Goal: Task Accomplishment & Management: Manage account settings

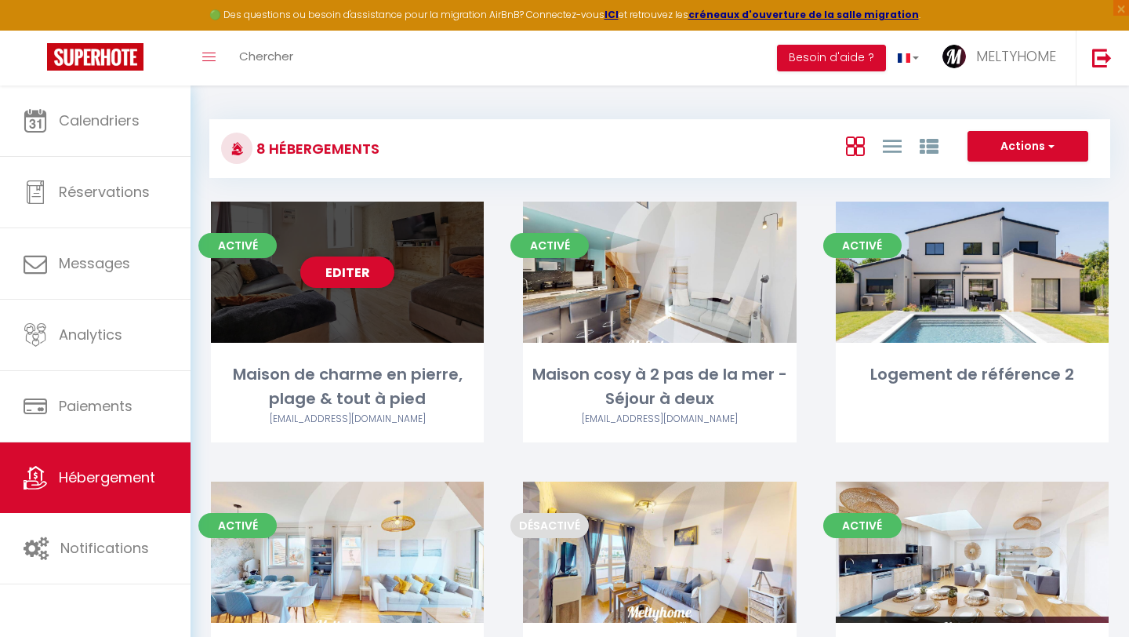
click at [243, 249] on span "Activé" at bounding box center [237, 245] width 78 height 25
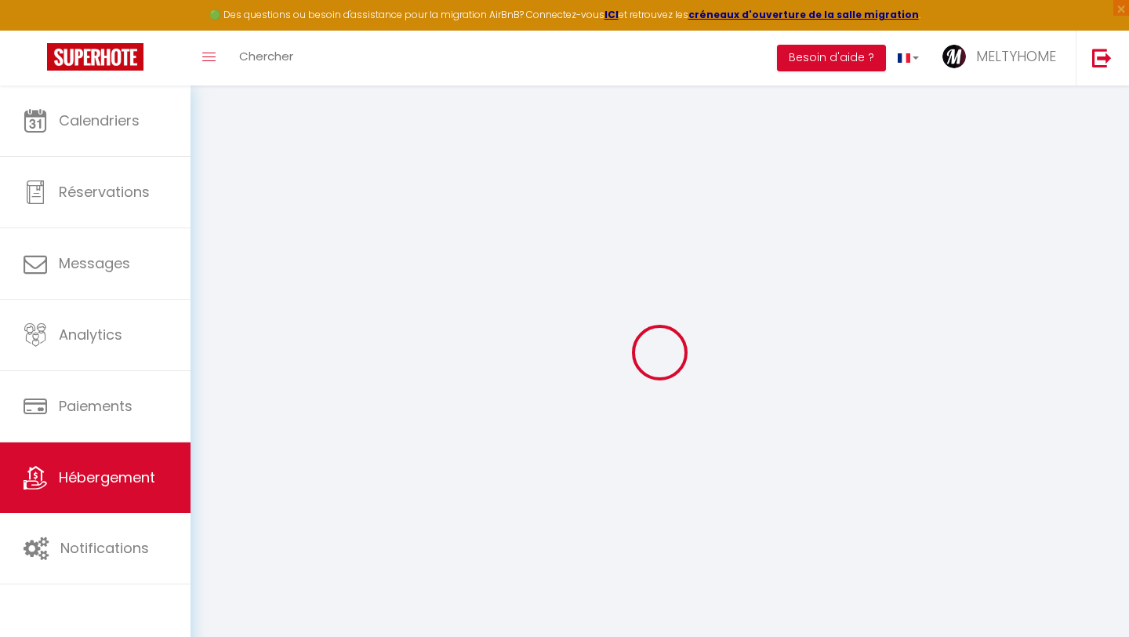
select select
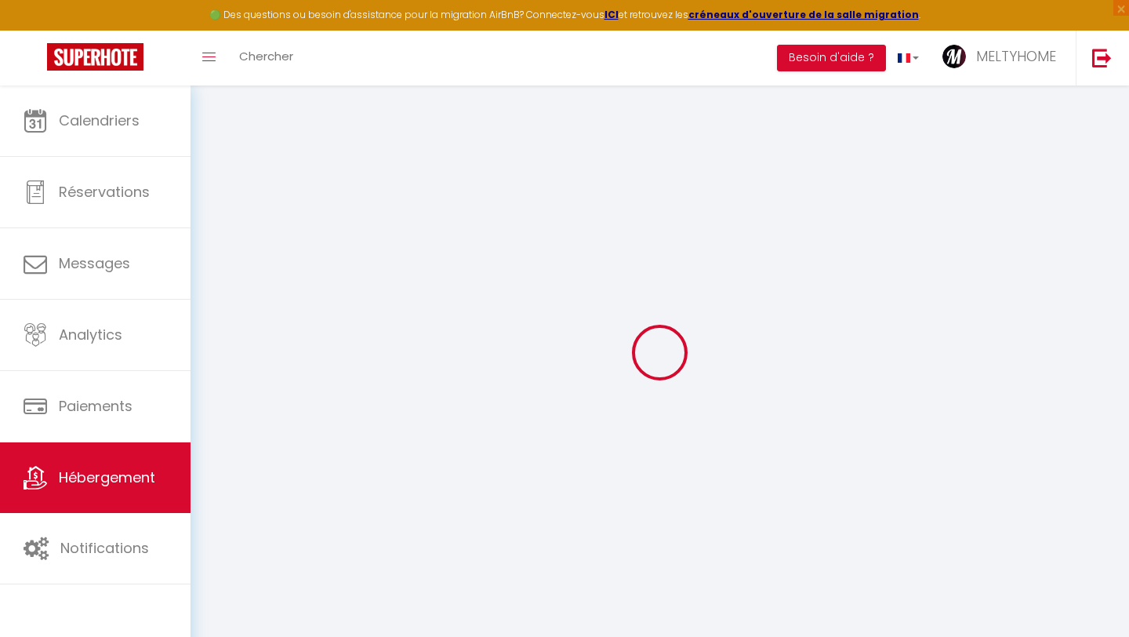
select select
checkbox input "false"
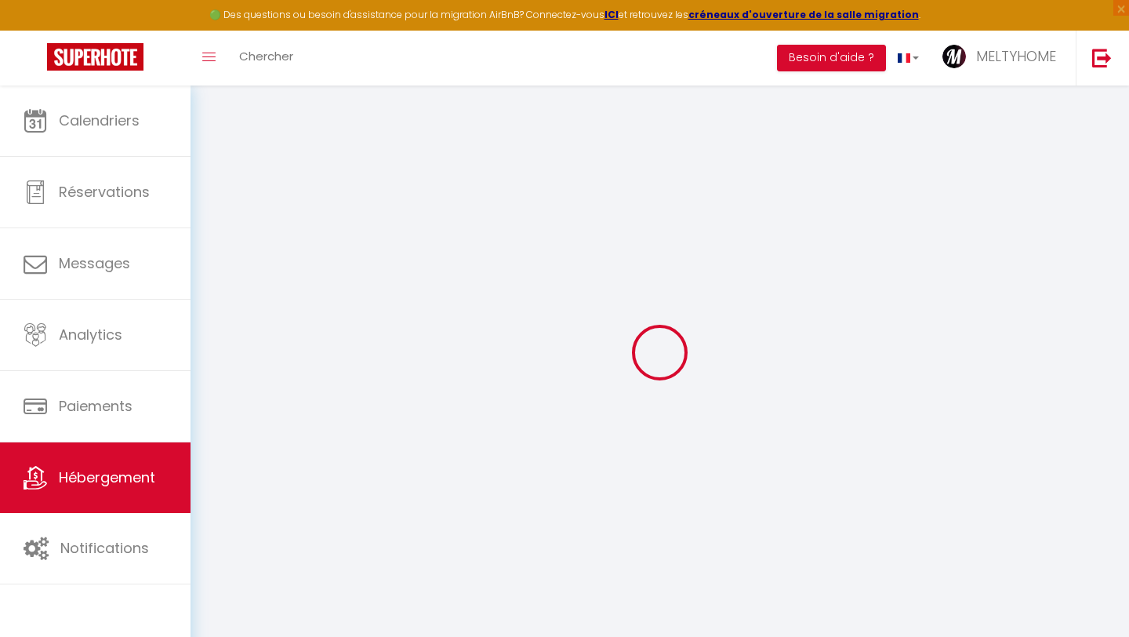
select select
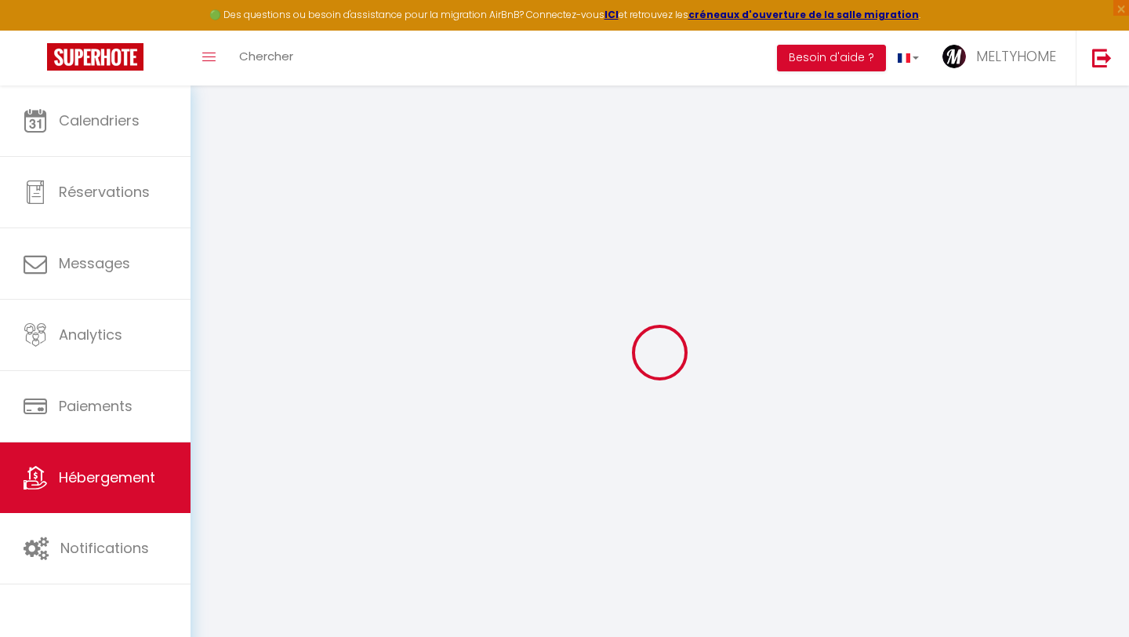
select select
checkbox input "false"
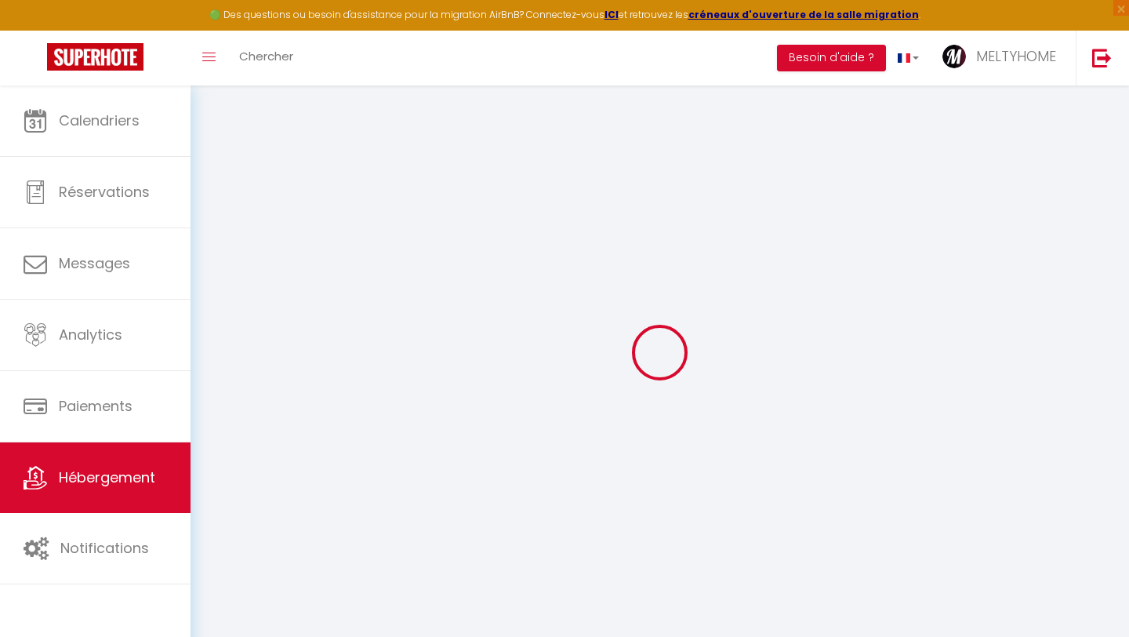
checkbox input "false"
select select
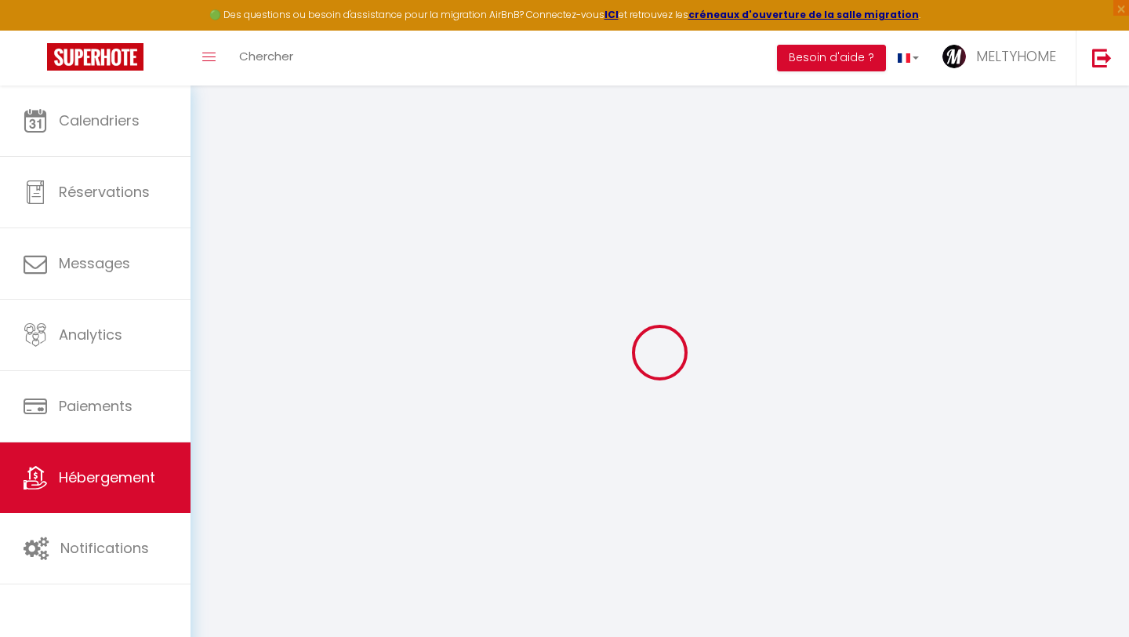
select select
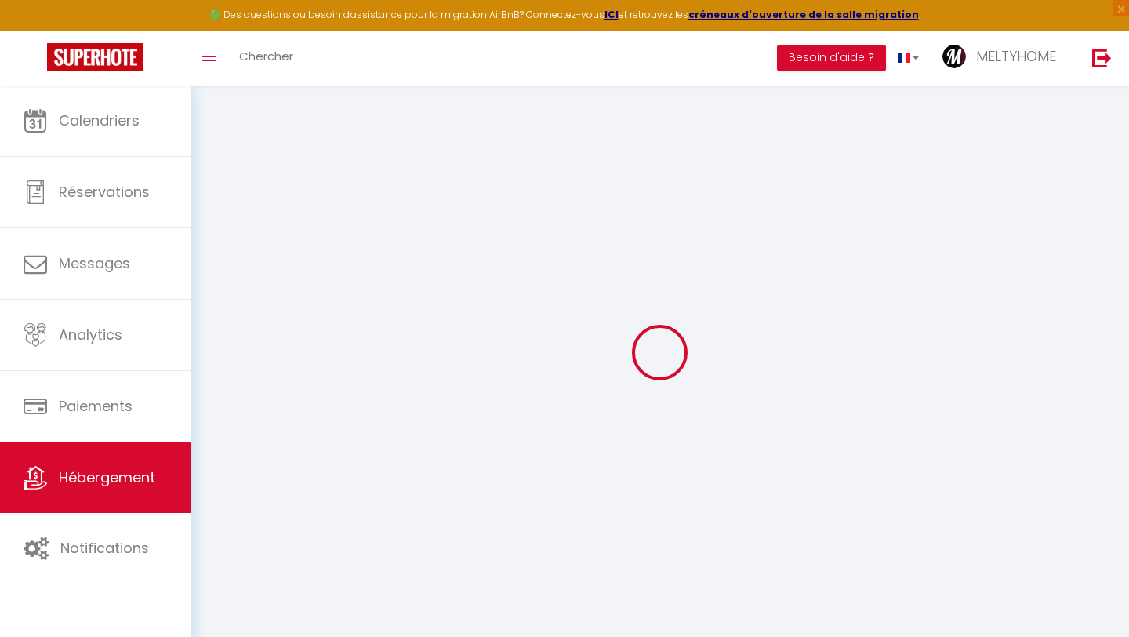
checkbox input "false"
select select
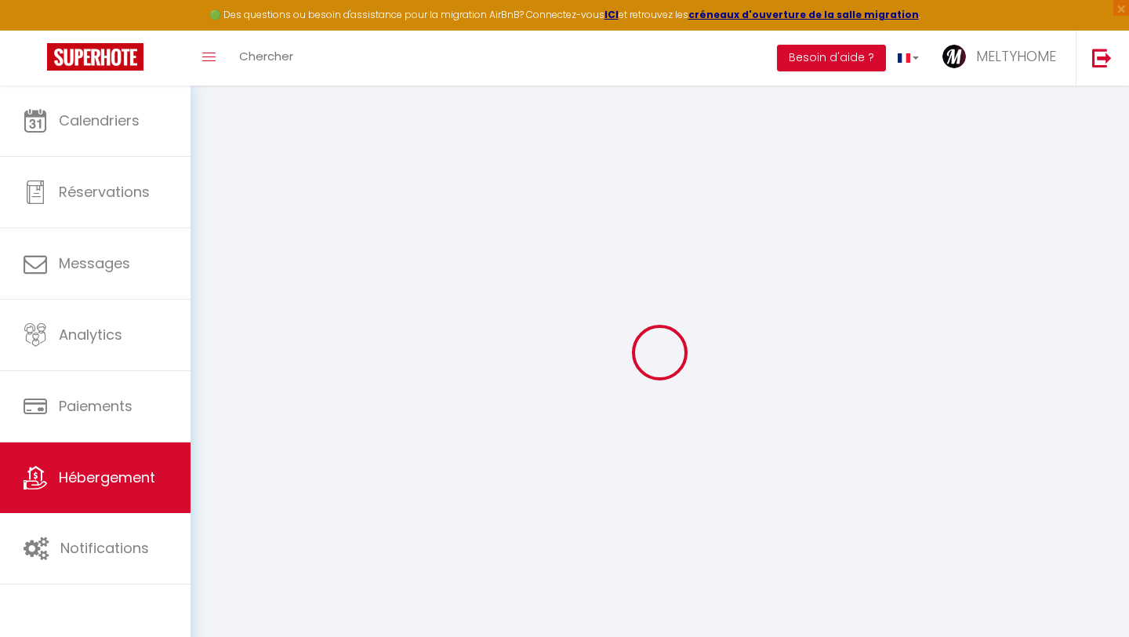
select select
type input "Maison de charme en pierre, plage & tout à pied"
type input "[PERSON_NAME]"
type input "DUFEU"
select select "houses"
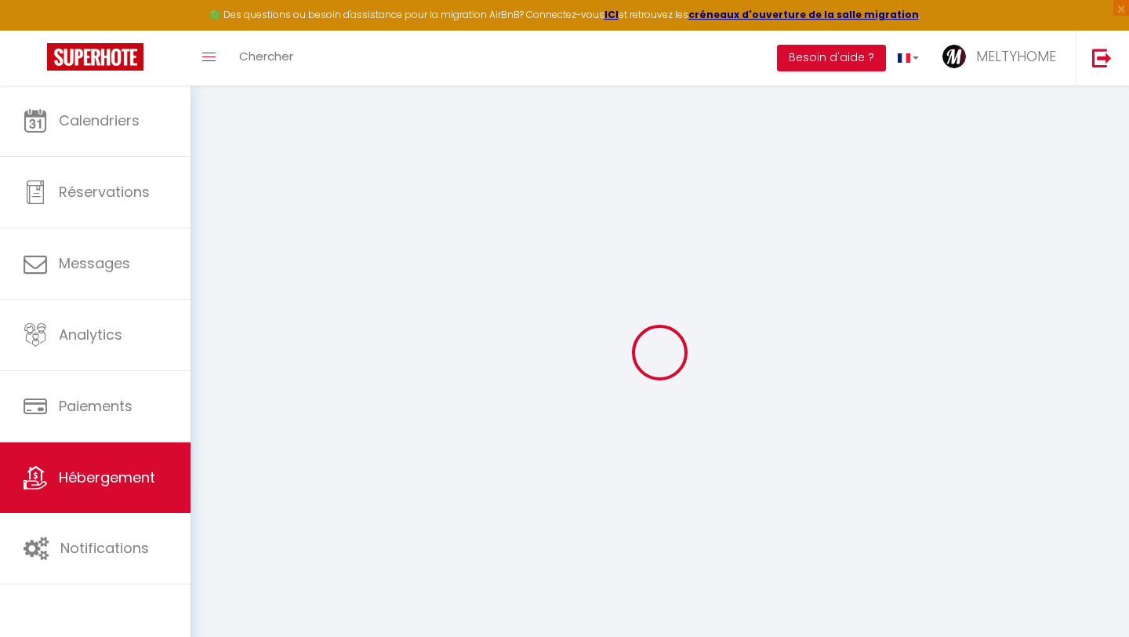
type input "70"
type input "80"
type input "350"
select select
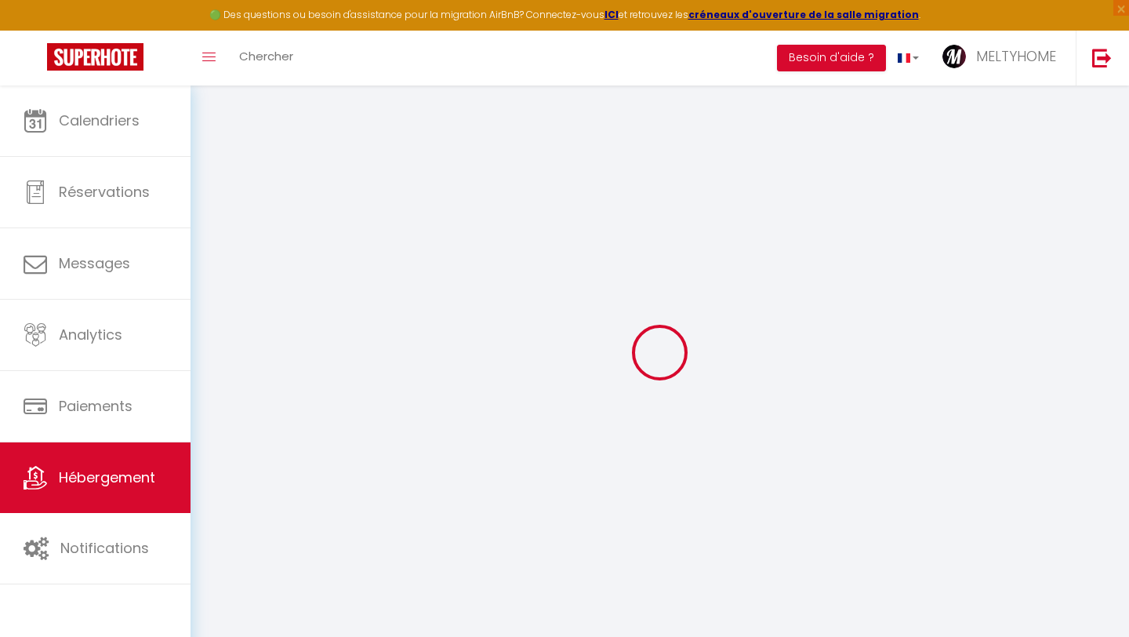
select select
type input "[STREET_ADDRESS][PERSON_NAME][PERSON_NAME]"
type input "14530"
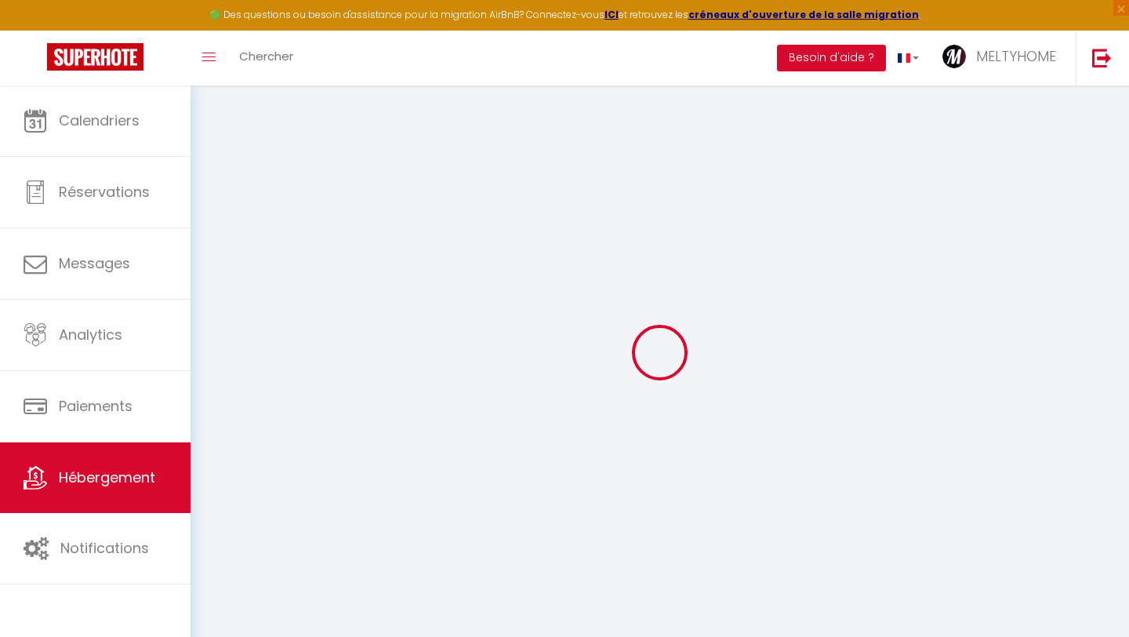
type input "Luc-sur-Mer"
type input "[PERSON_NAME][EMAIL_ADDRESS][DOMAIN_NAME]"
select select
checkbox input "false"
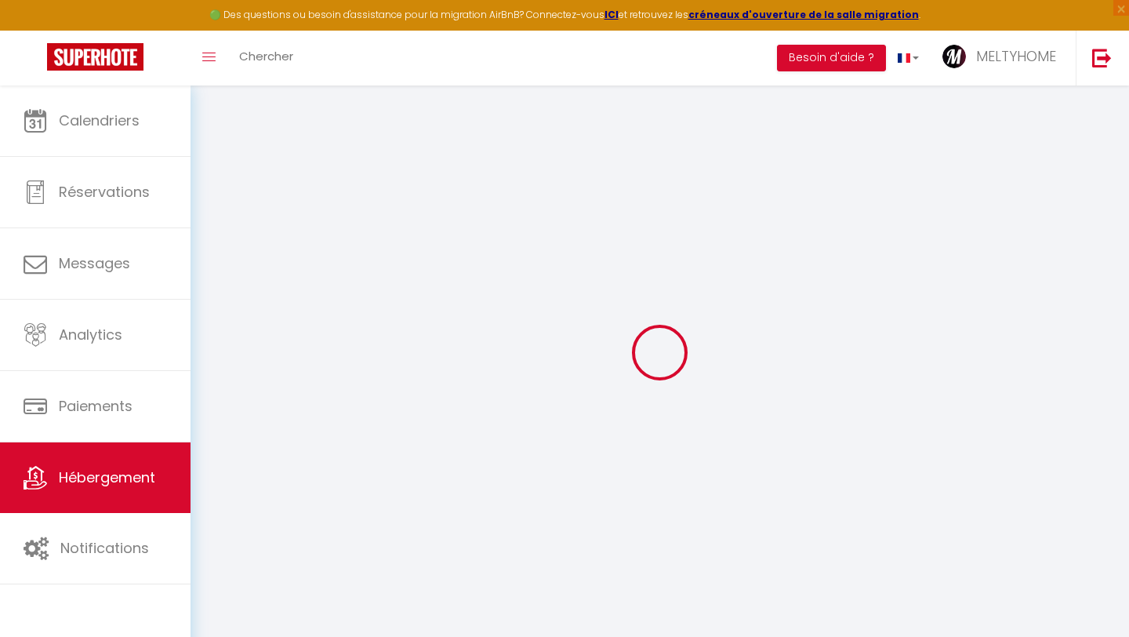
checkbox input "false"
type input "15"
type input "80"
type input "0"
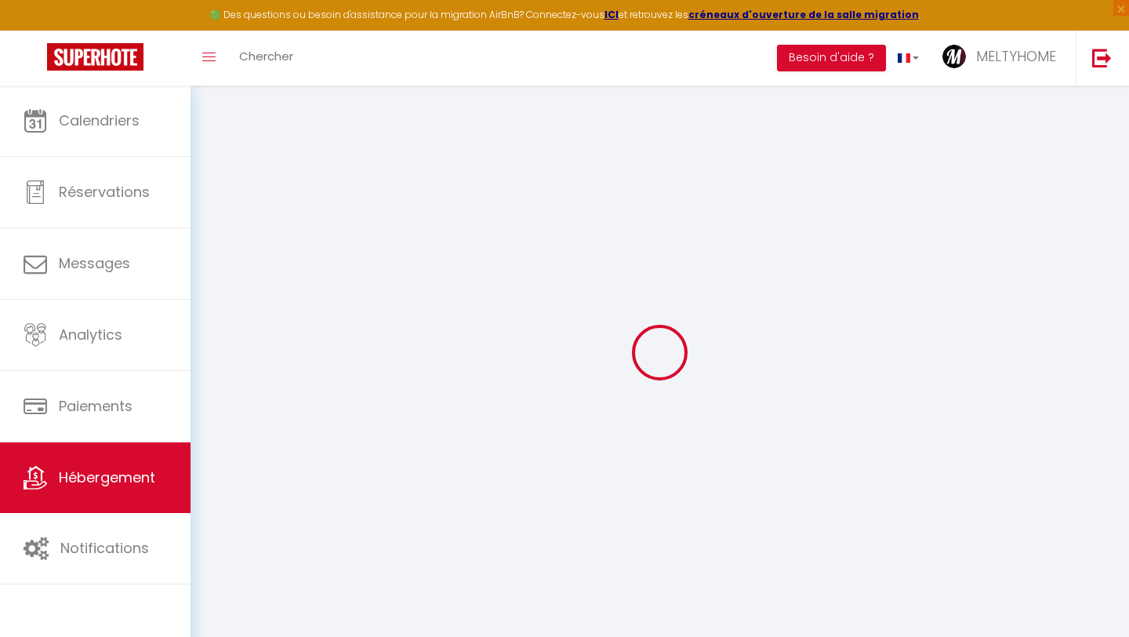
type input "0"
select select
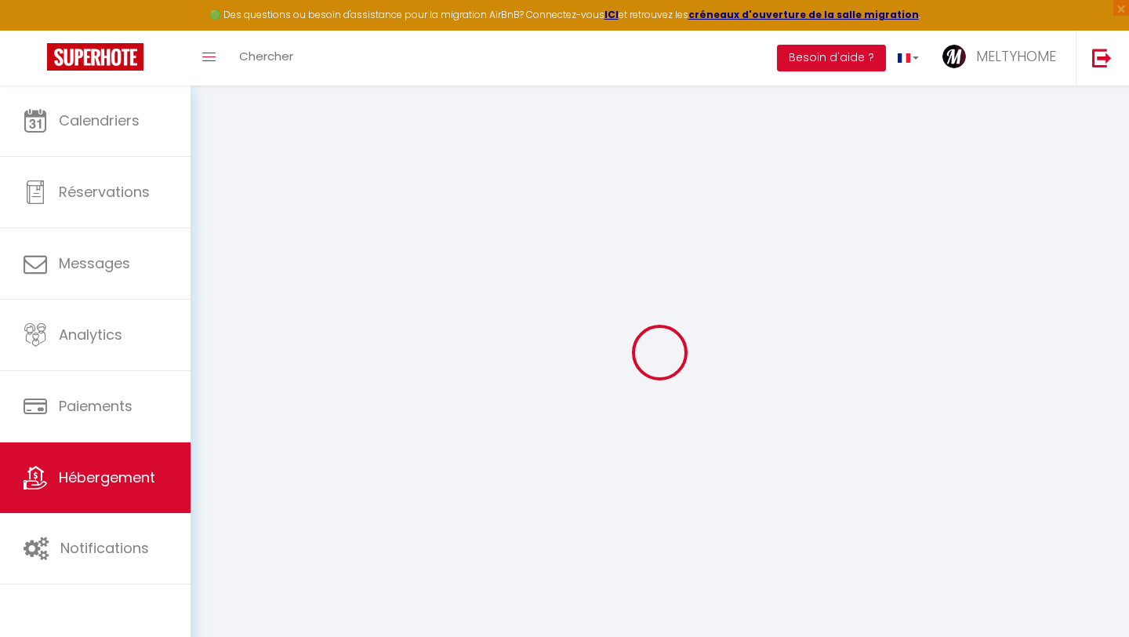
select select
checkbox input "false"
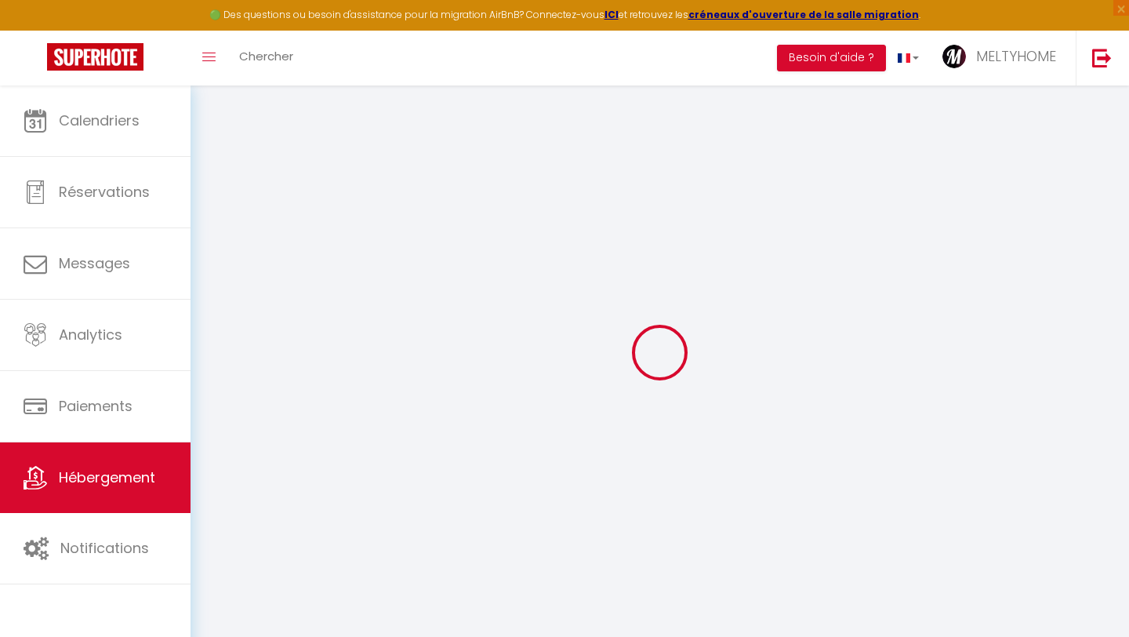
checkbox input "false"
select select
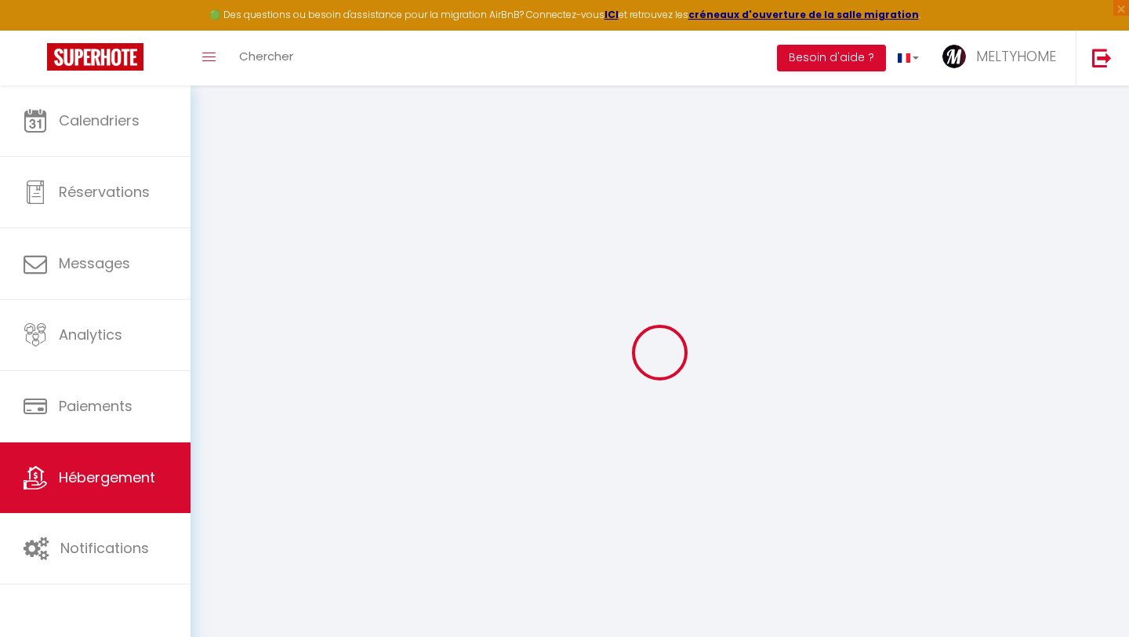
select select
checkbox input "false"
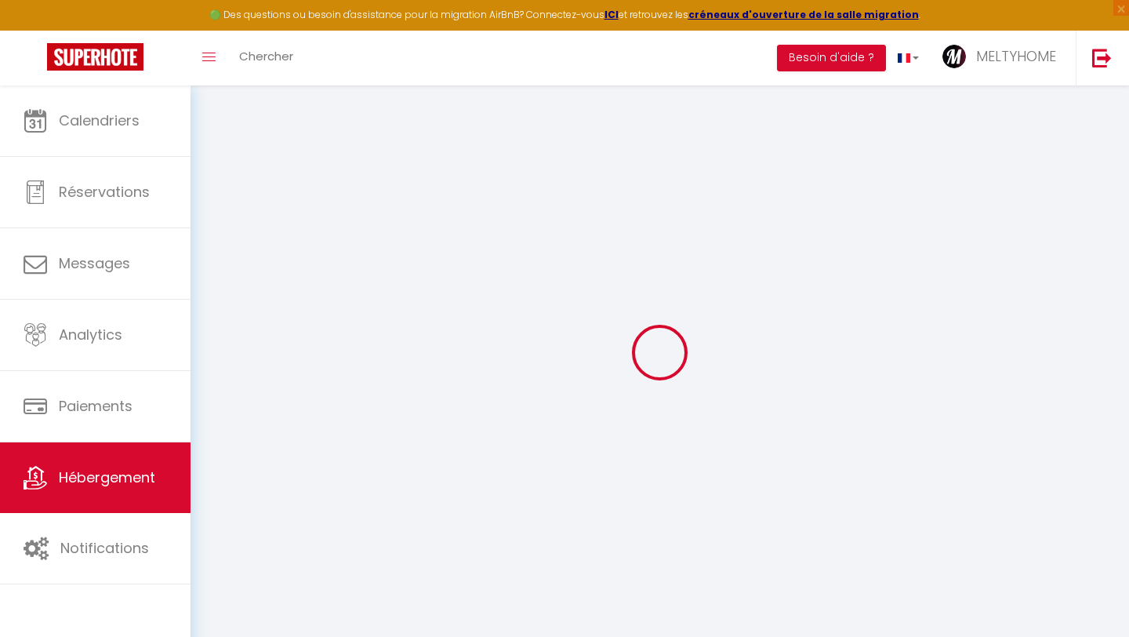
checkbox input "false"
select select
checkbox input "false"
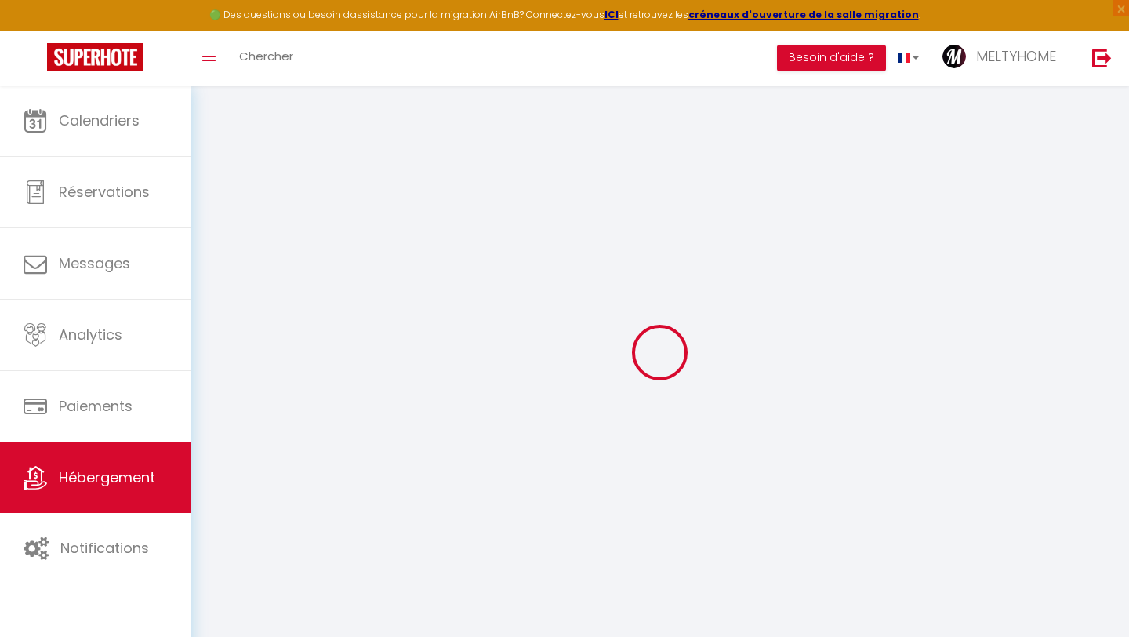
checkbox input "false"
select select "17:00"
select select "20:00"
select select "10:00"
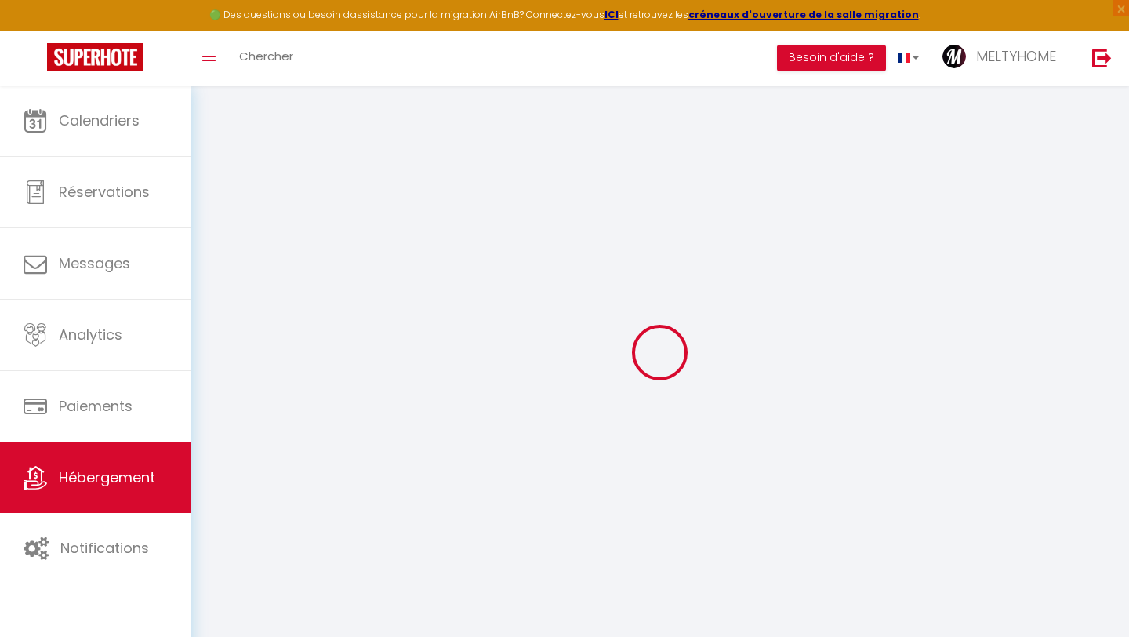
select select "30"
select select "120"
select select
checkbox input "false"
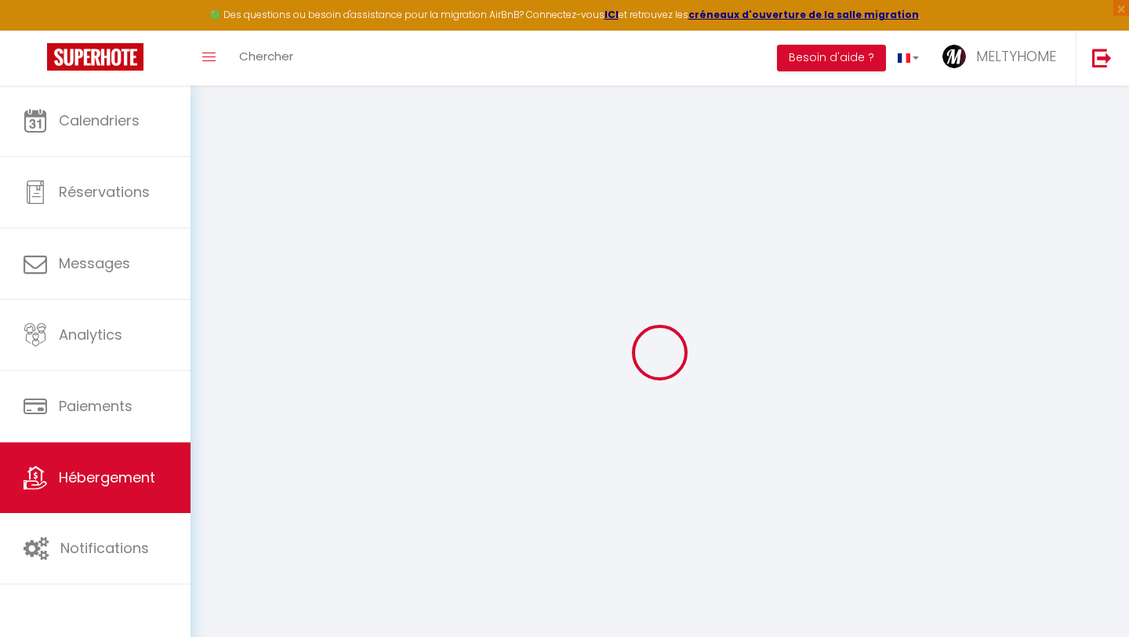
checkbox input "false"
select select
checkbox input "false"
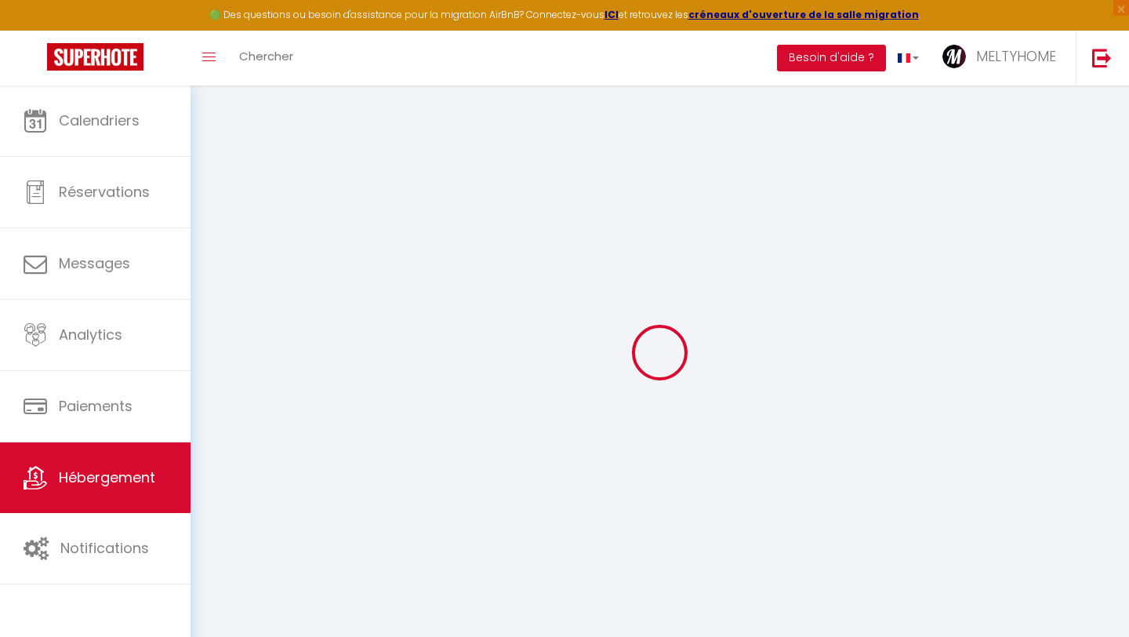
checkbox input "false"
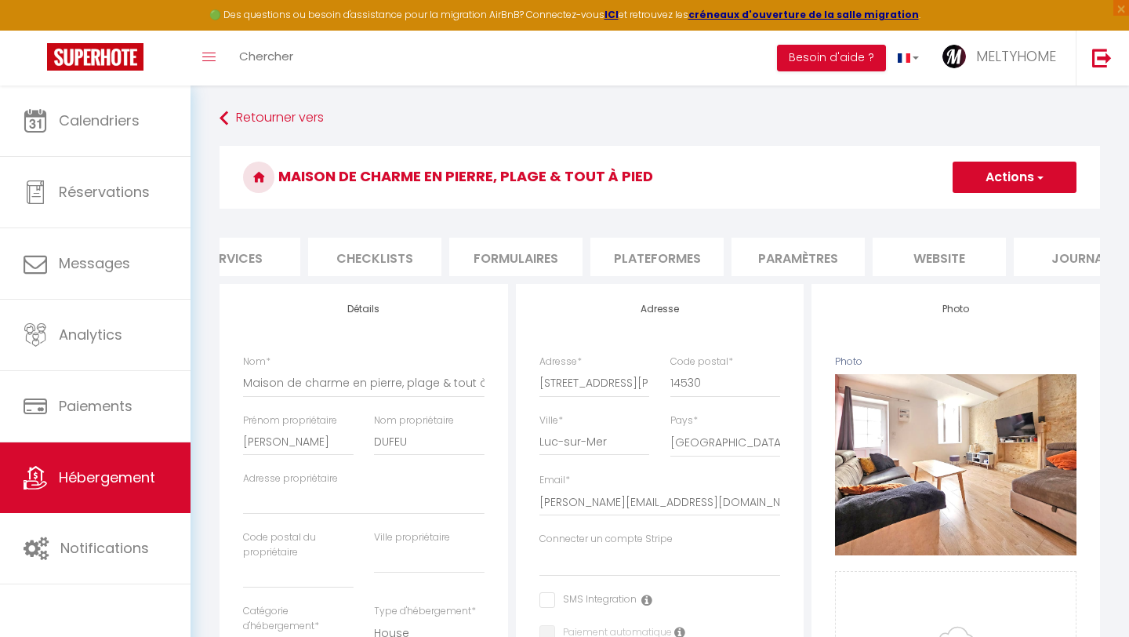
scroll to position [0, 531]
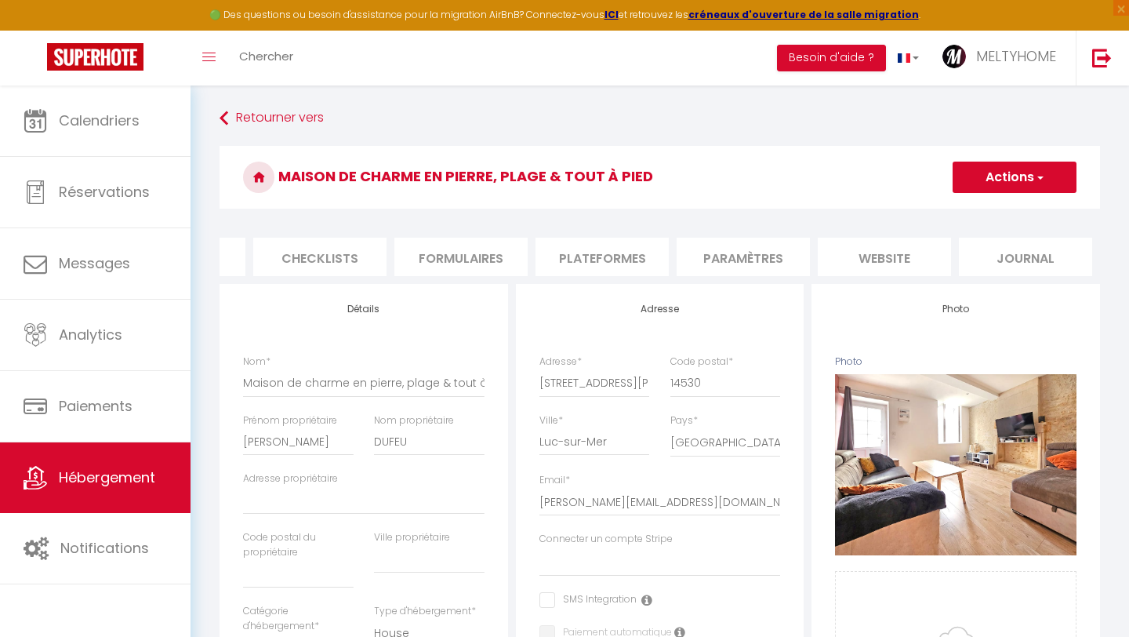
click at [734, 263] on li "Paramètres" at bounding box center [743, 257] width 133 height 38
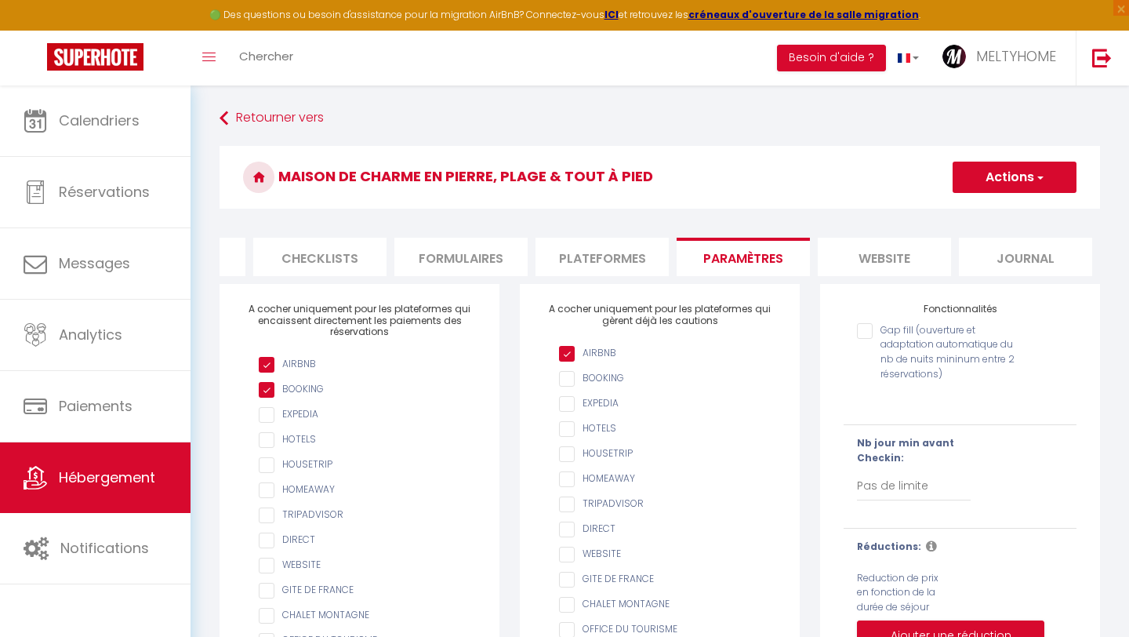
select select
checkbox input "false"
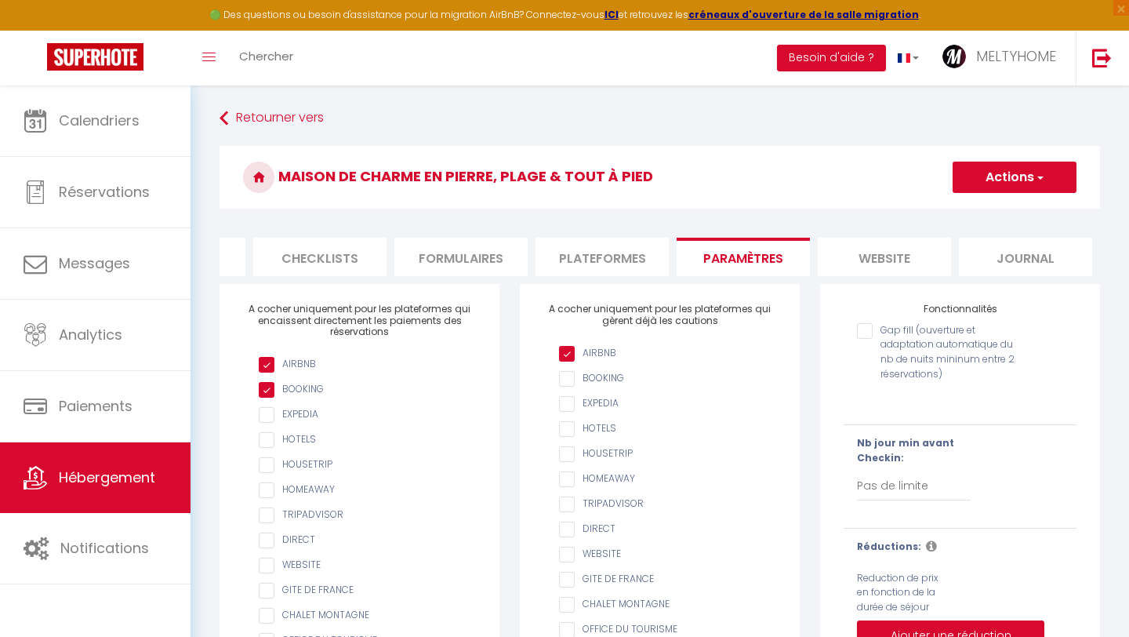
click at [898, 263] on li "website" at bounding box center [884, 257] width 133 height 38
select select
checkbox input "false"
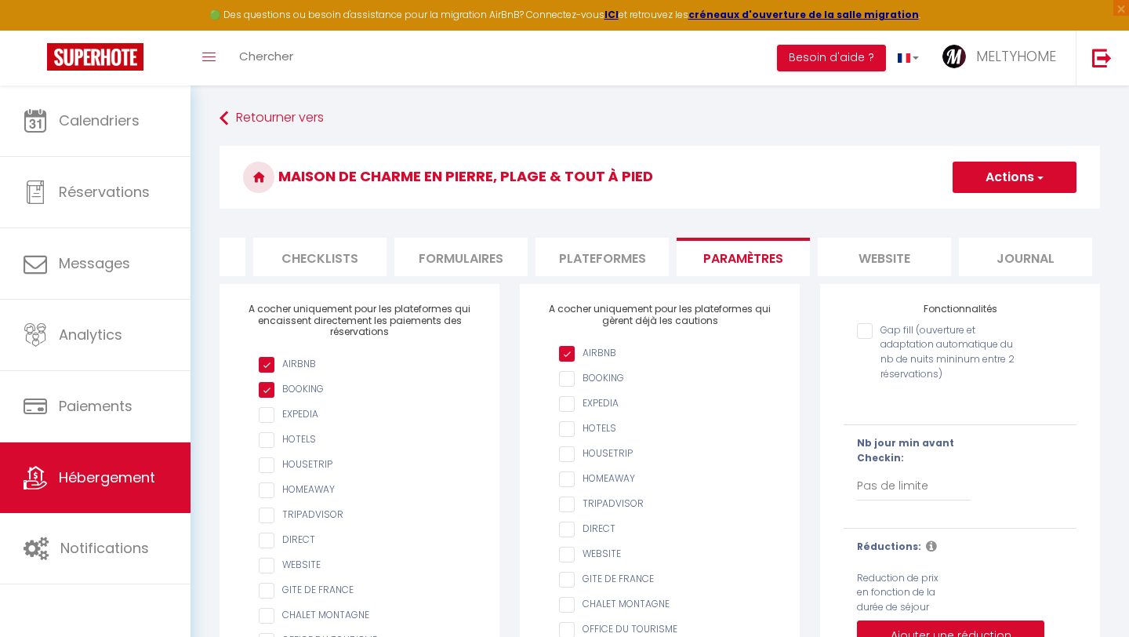
checkbox input "false"
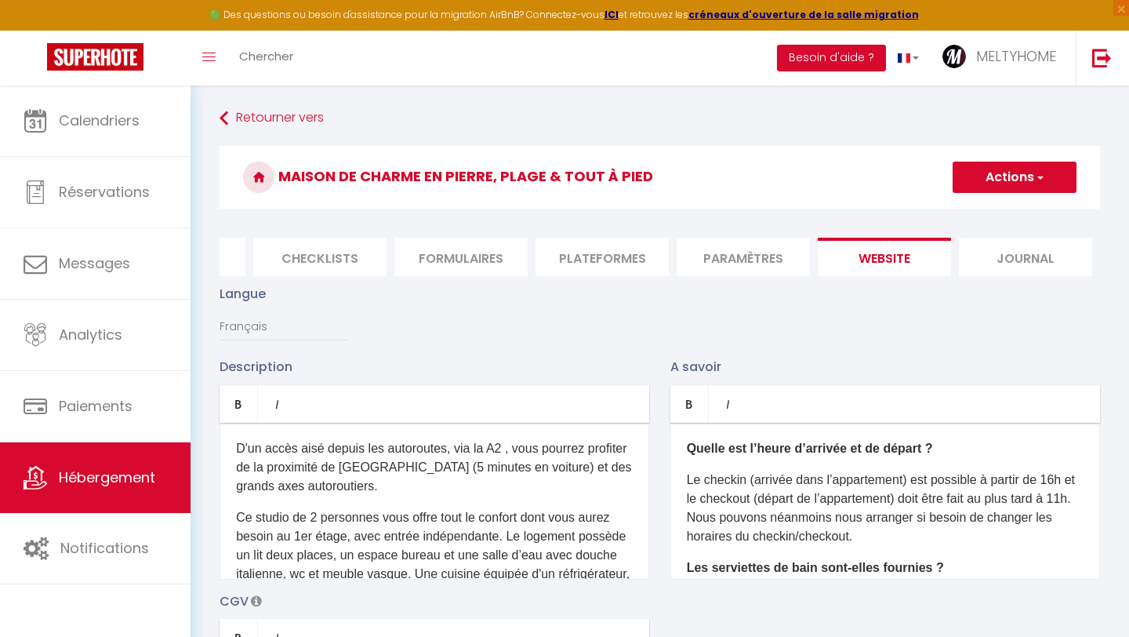
click at [998, 259] on li "Journal" at bounding box center [1025, 257] width 133 height 38
select select
checkbox input "false"
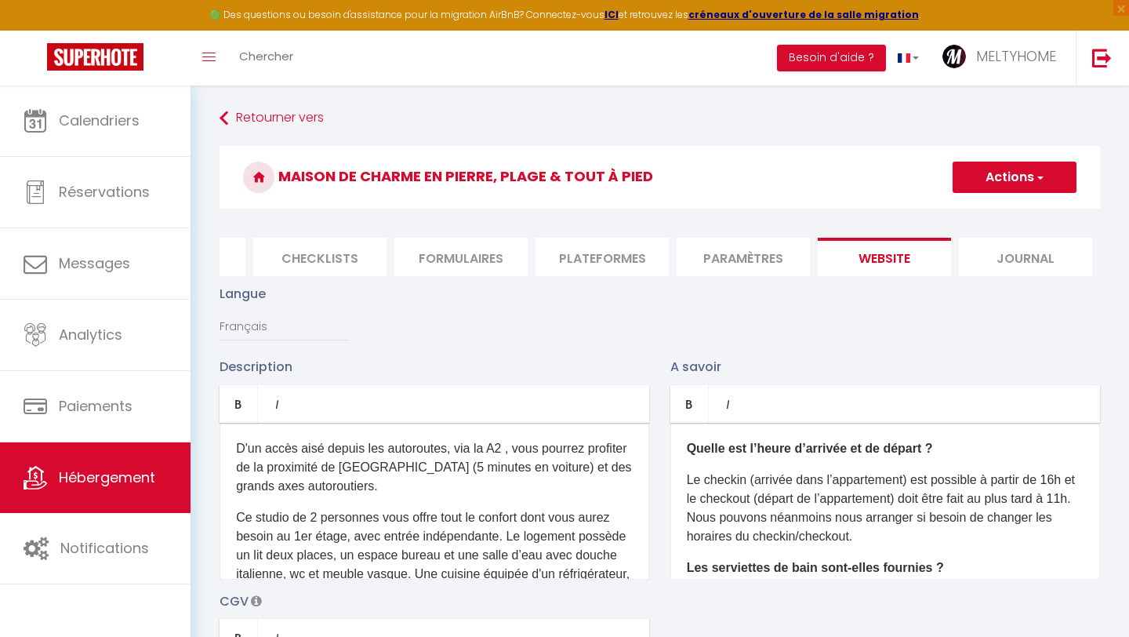
checkbox input "false"
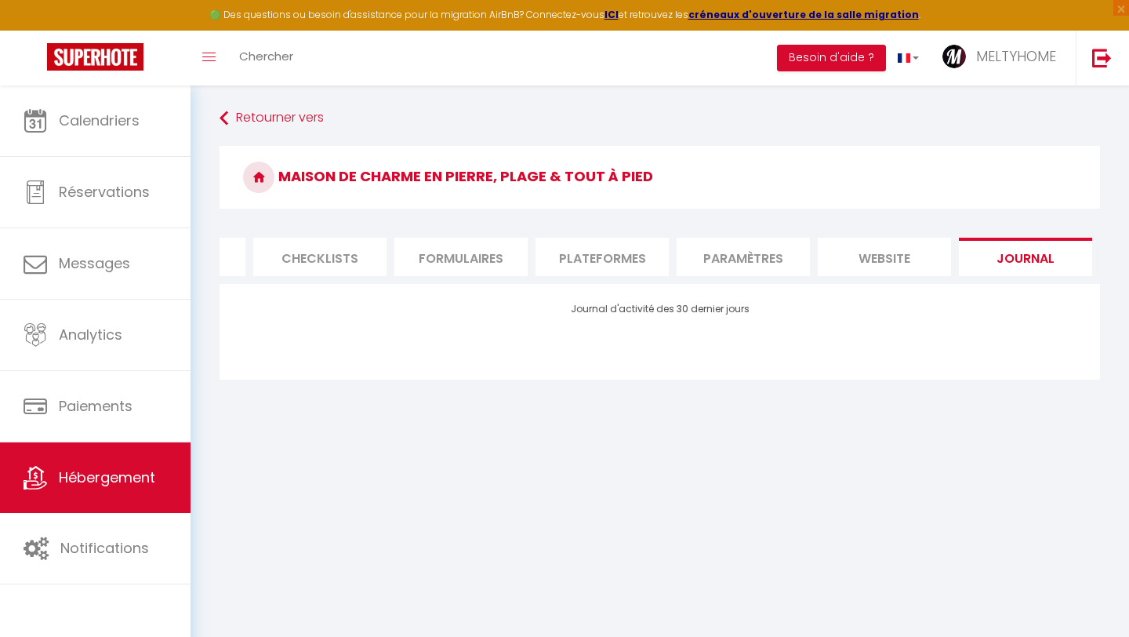
click at [300, 261] on li "Checklists" at bounding box center [319, 257] width 133 height 38
click at [334, 257] on li "Checklists" at bounding box center [319, 257] width 133 height 38
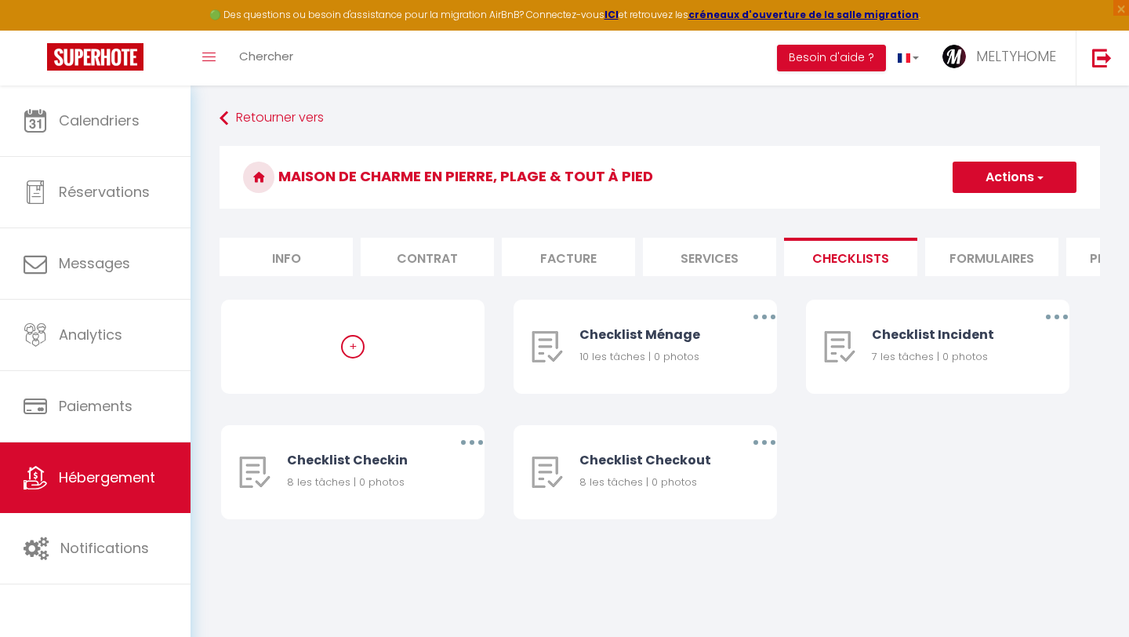
click at [310, 256] on li "Info" at bounding box center [286, 257] width 133 height 38
select select
checkbox input "false"
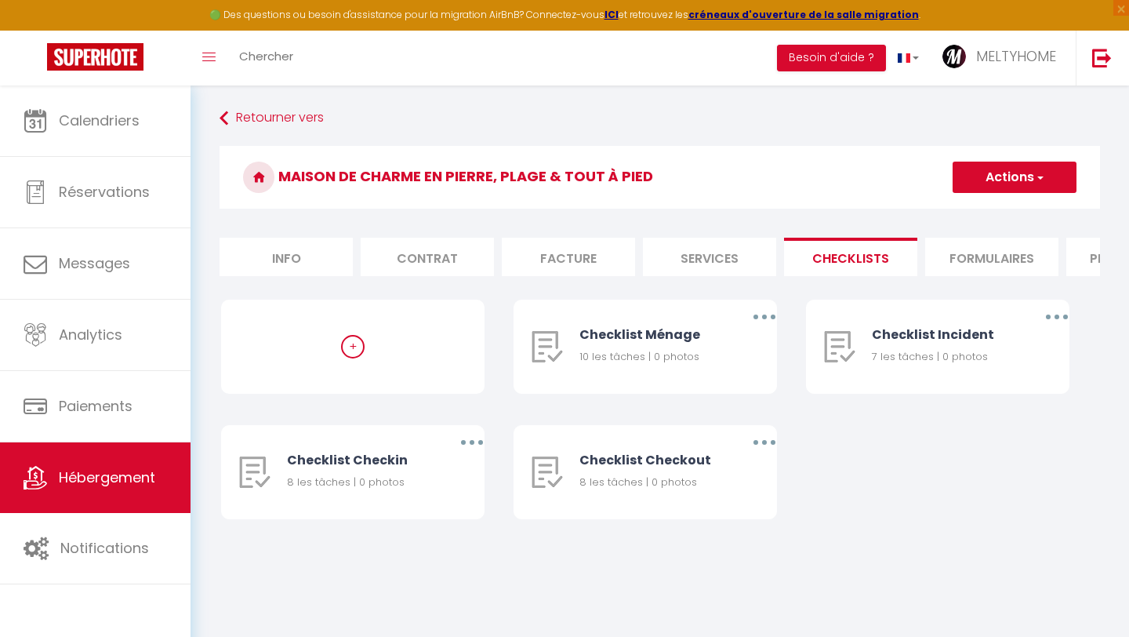
checkbox input "false"
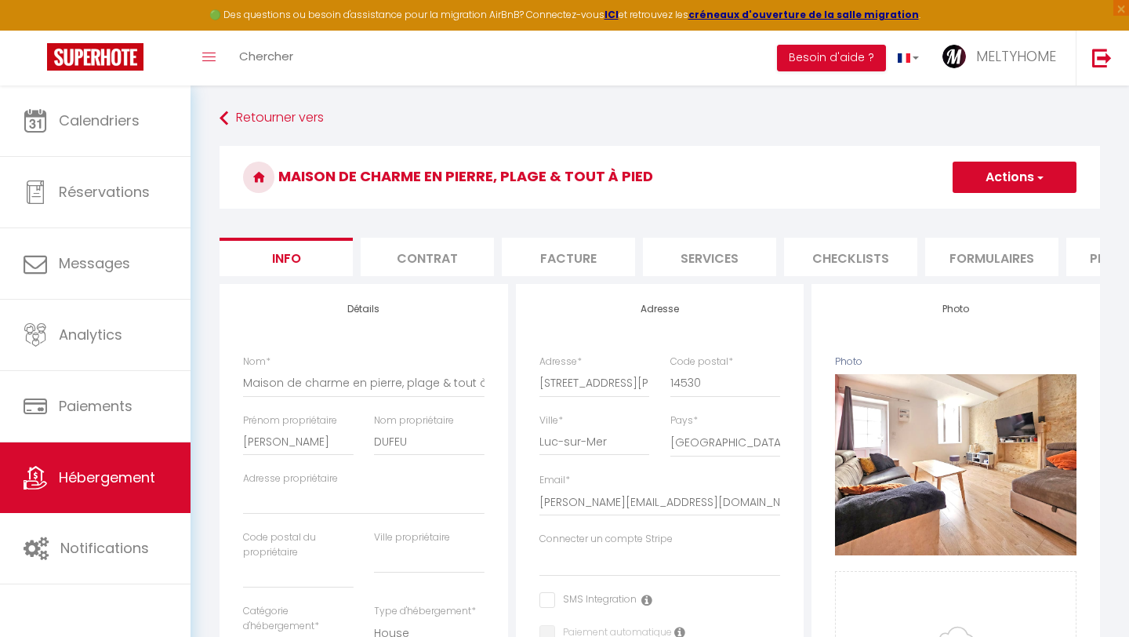
click at [1004, 180] on button "Actions" at bounding box center [1015, 177] width 124 height 31
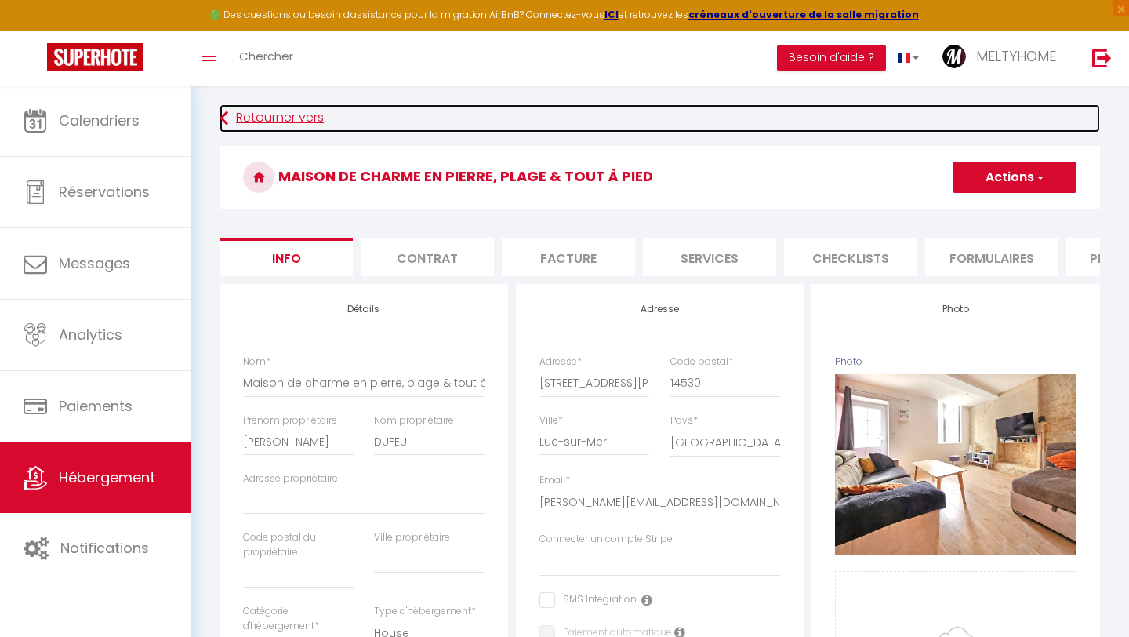
click at [289, 119] on link "Retourner vers" at bounding box center [660, 118] width 881 height 28
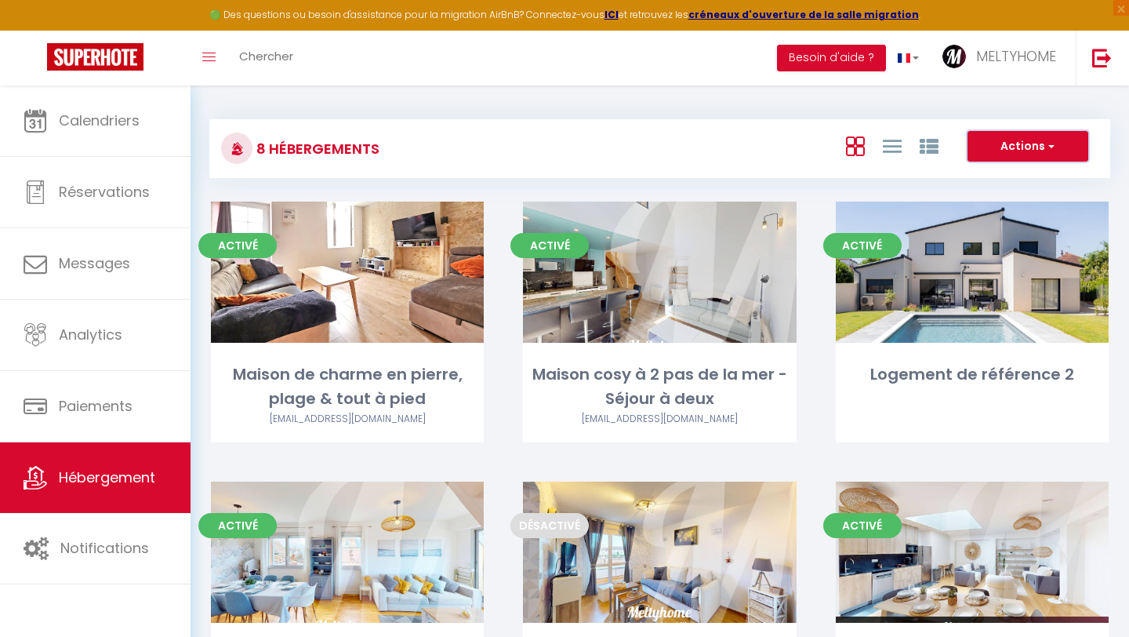
click at [1019, 149] on button "Actions" at bounding box center [1028, 146] width 121 height 31
click at [892, 149] on icon at bounding box center [892, 146] width 19 height 20
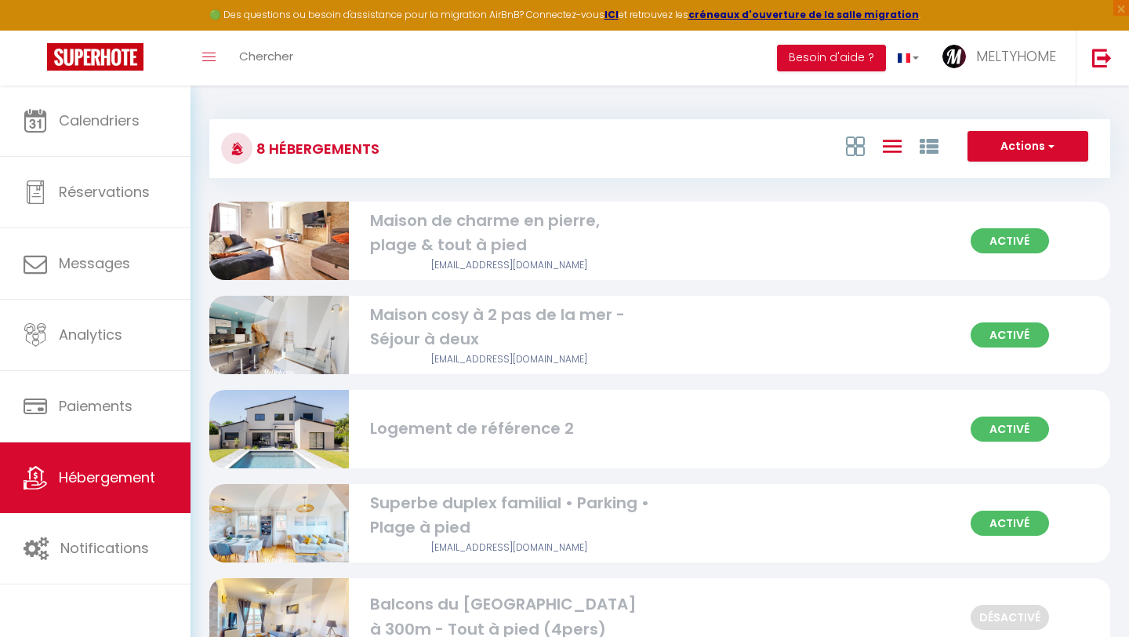
click at [956, 147] on div at bounding box center [892, 146] width 129 height 30
click at [927, 145] on icon at bounding box center [929, 146] width 19 height 19
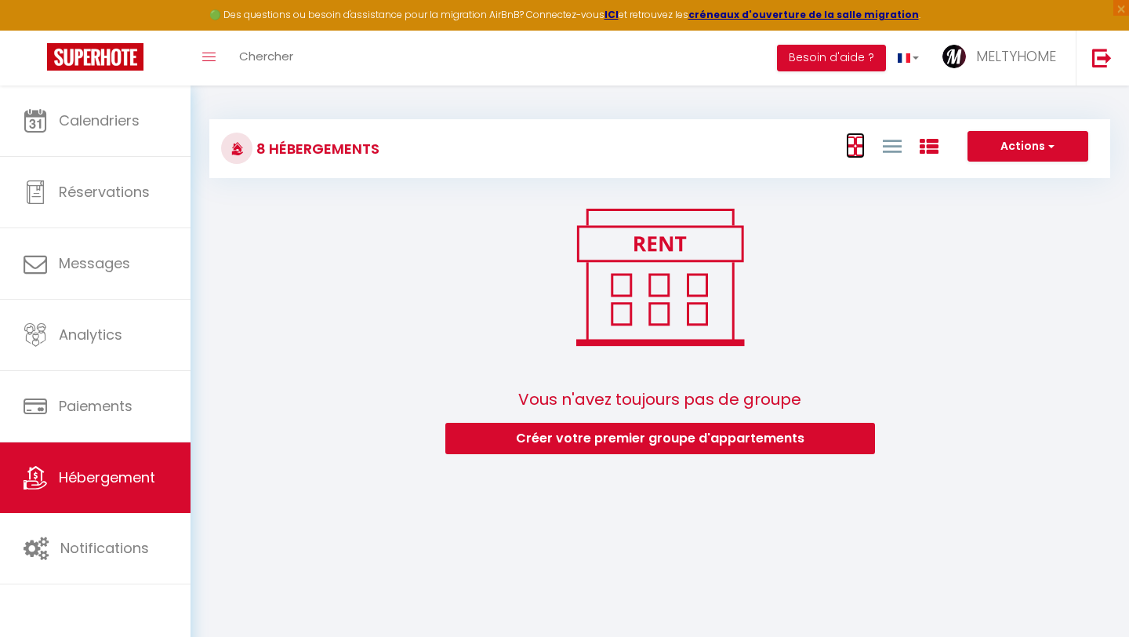
click at [851, 146] on icon at bounding box center [855, 146] width 19 height 20
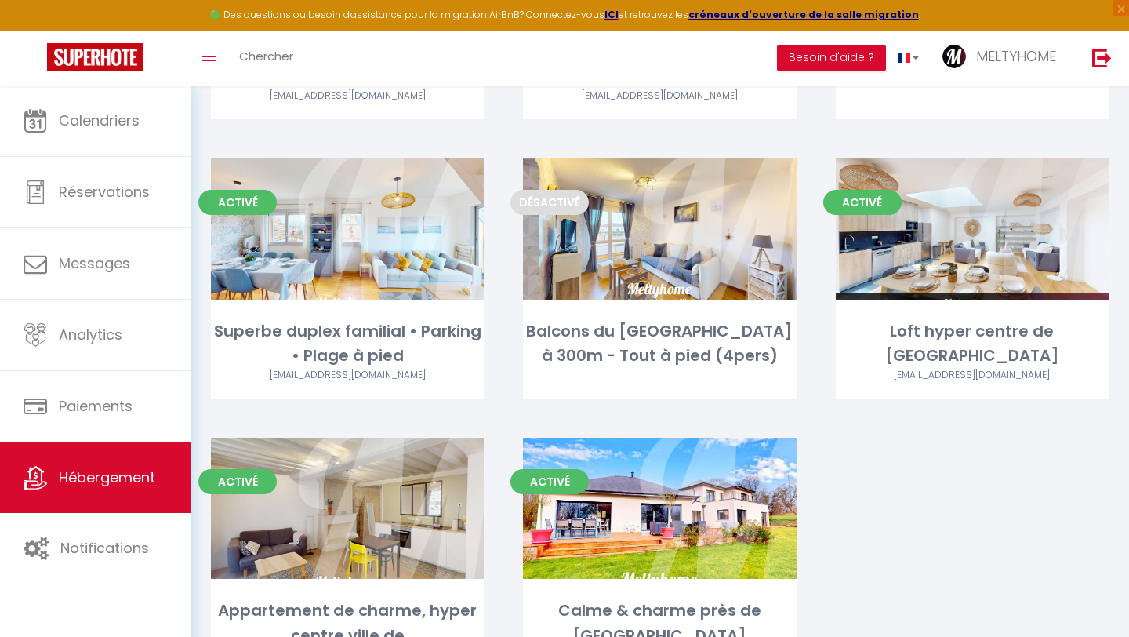
scroll to position [423, 0]
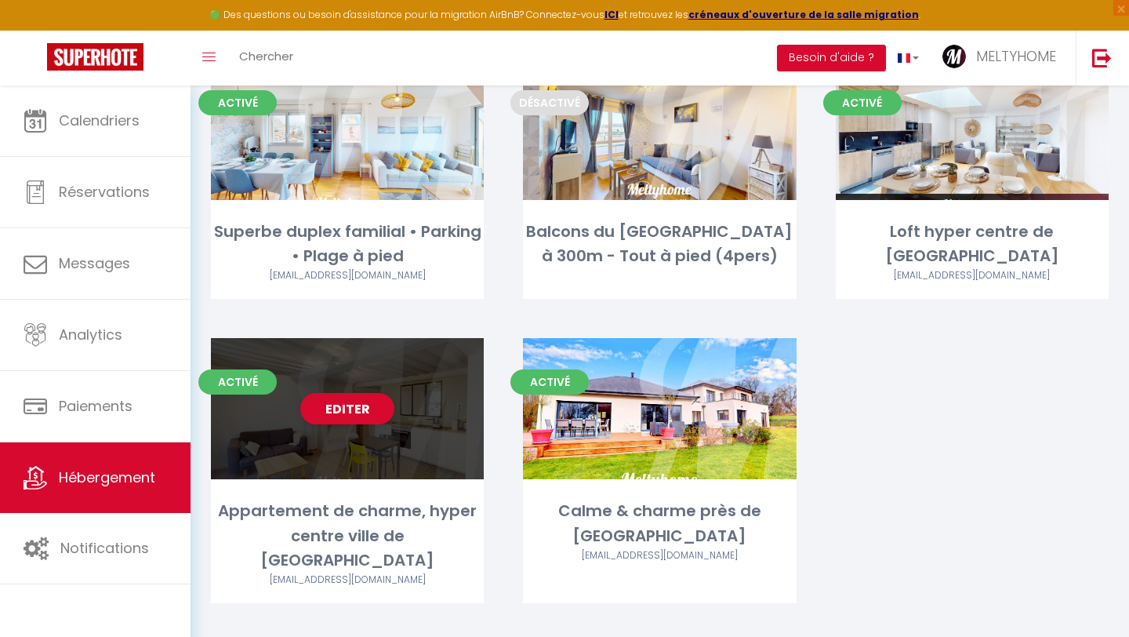
click at [262, 378] on span "Activé" at bounding box center [237, 381] width 78 height 25
click at [316, 366] on div "Editer" at bounding box center [347, 408] width 273 height 141
click at [353, 367] on div "Editer" at bounding box center [347, 408] width 273 height 141
click at [430, 438] on div "Editer" at bounding box center [347, 408] width 273 height 141
click at [438, 430] on div "Editer" at bounding box center [347, 408] width 273 height 141
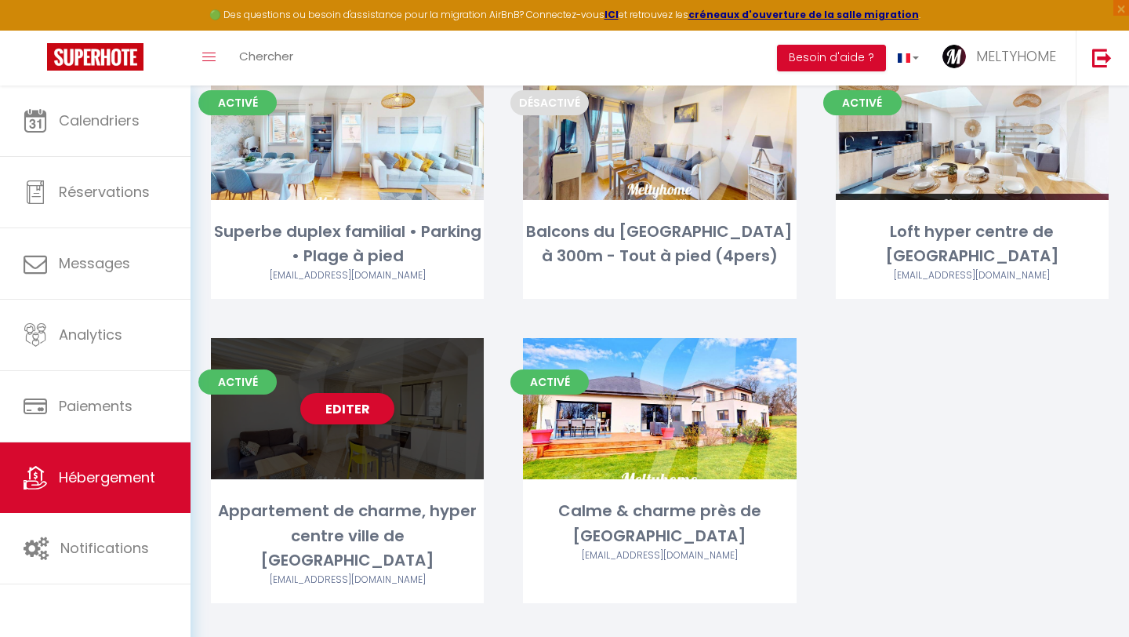
click at [438, 430] on div "Editer" at bounding box center [347, 408] width 273 height 141
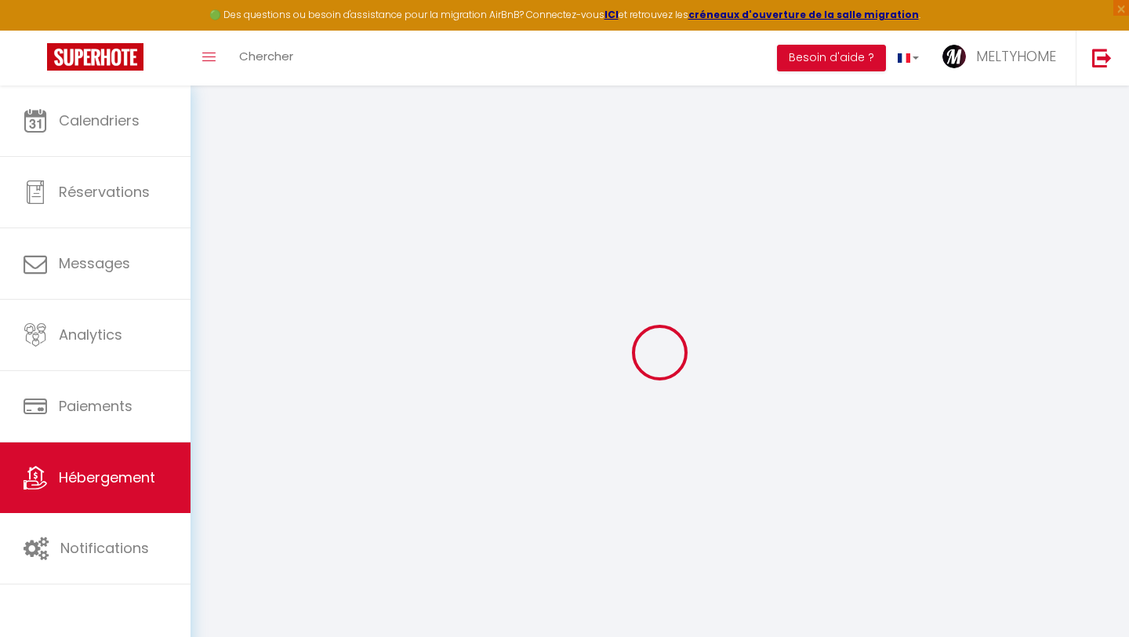
select select
checkbox input "false"
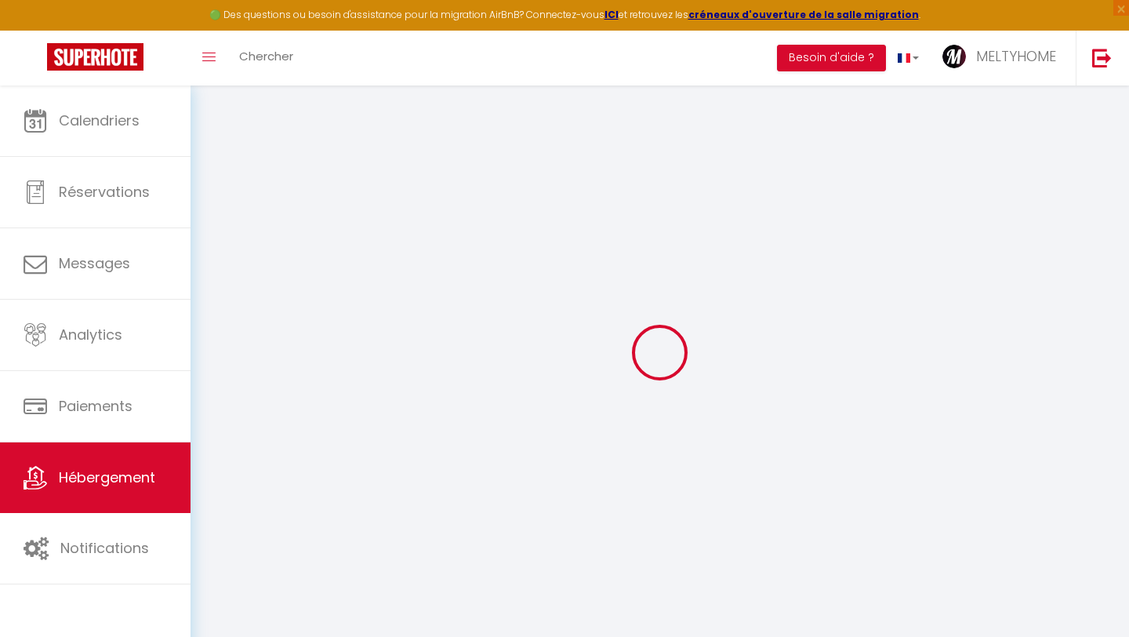
checkbox input "false"
select select
checkbox input "false"
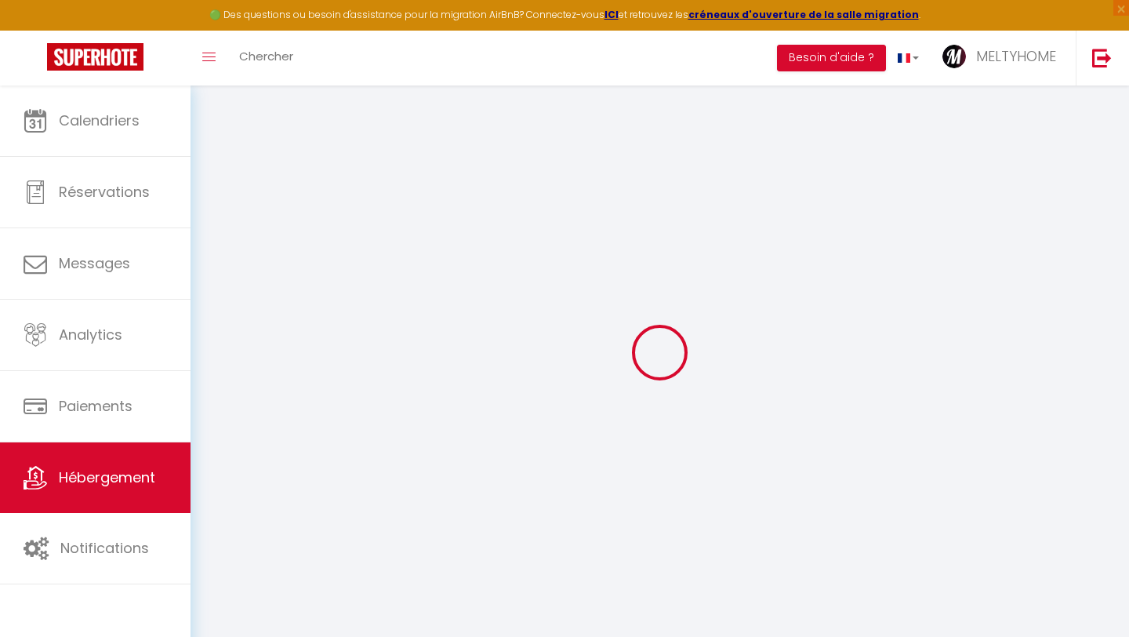
checkbox input "false"
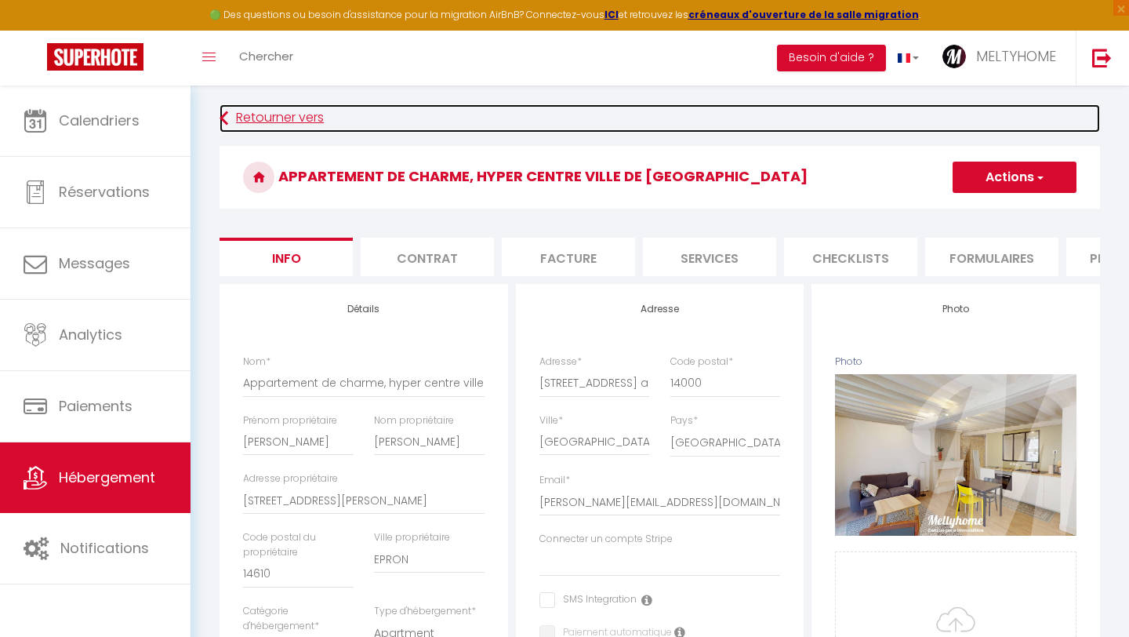
click at [282, 116] on link "Retourner vers" at bounding box center [660, 118] width 881 height 28
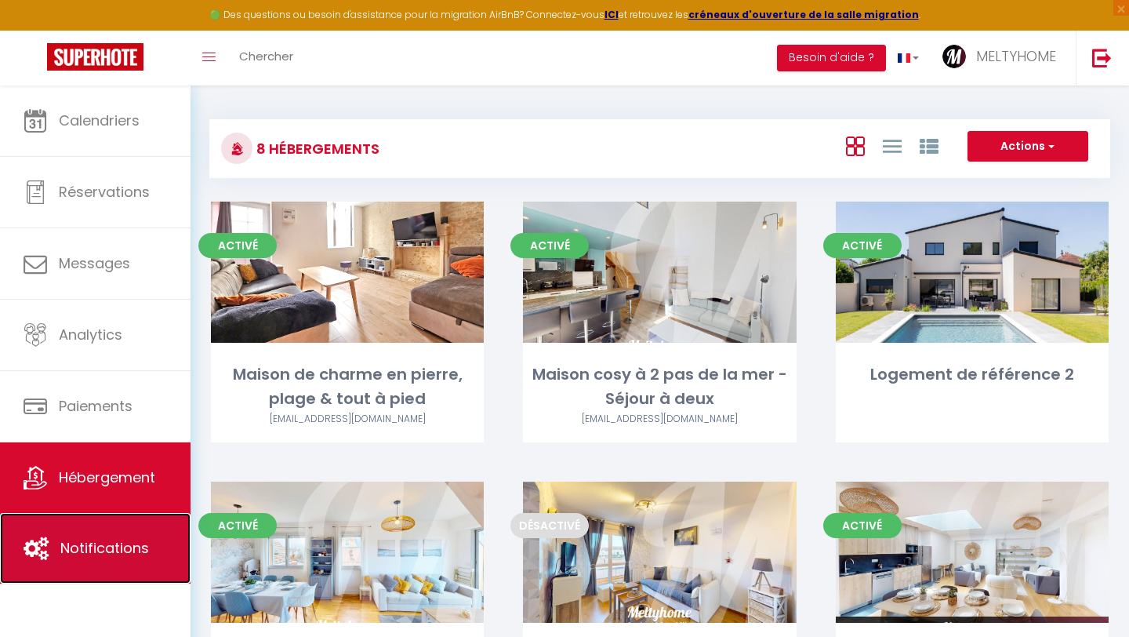
click at [97, 550] on span "Notifications" at bounding box center [104, 548] width 89 height 20
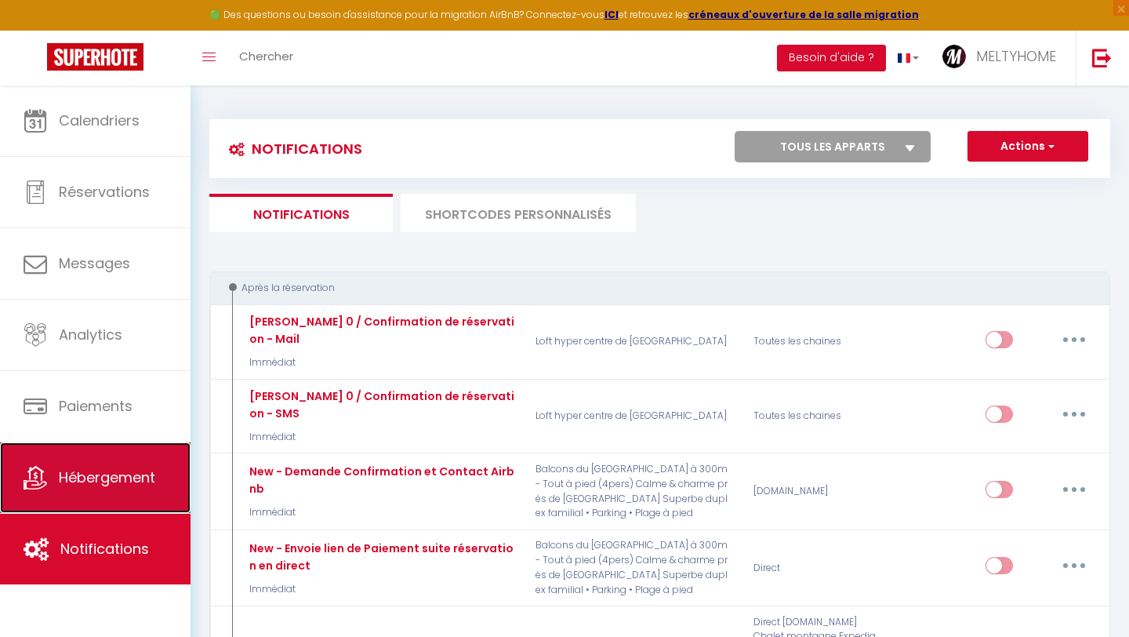
click at [92, 474] on span "Hébergement" at bounding box center [107, 477] width 96 height 20
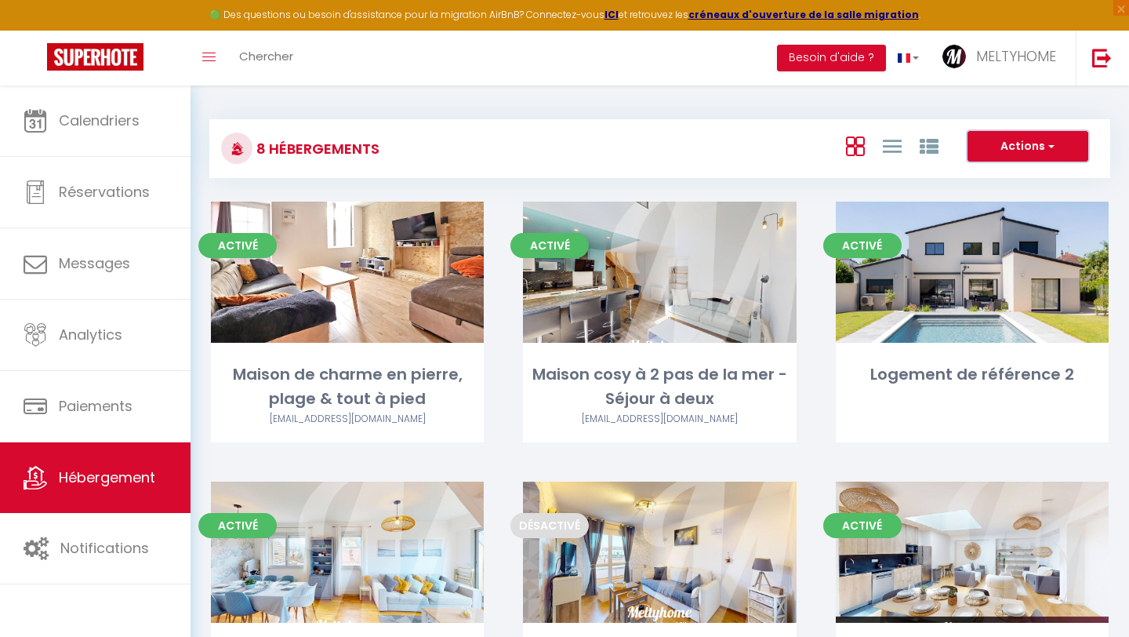
click at [1046, 155] on button "Actions" at bounding box center [1028, 146] width 121 height 31
click at [665, 166] on div "8 Hébergements Actions Créer un Hébergement Nouveau groupe" at bounding box center [659, 148] width 901 height 59
click at [329, 148] on h3 "8 Hébergements" at bounding box center [315, 148] width 127 height 35
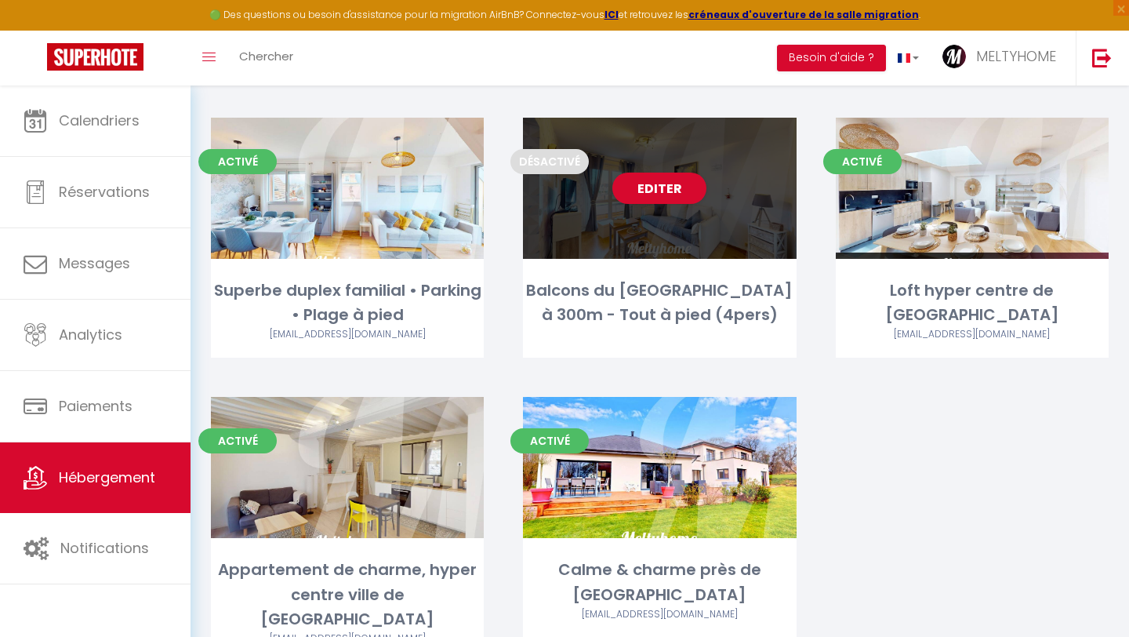
scroll to position [349, 0]
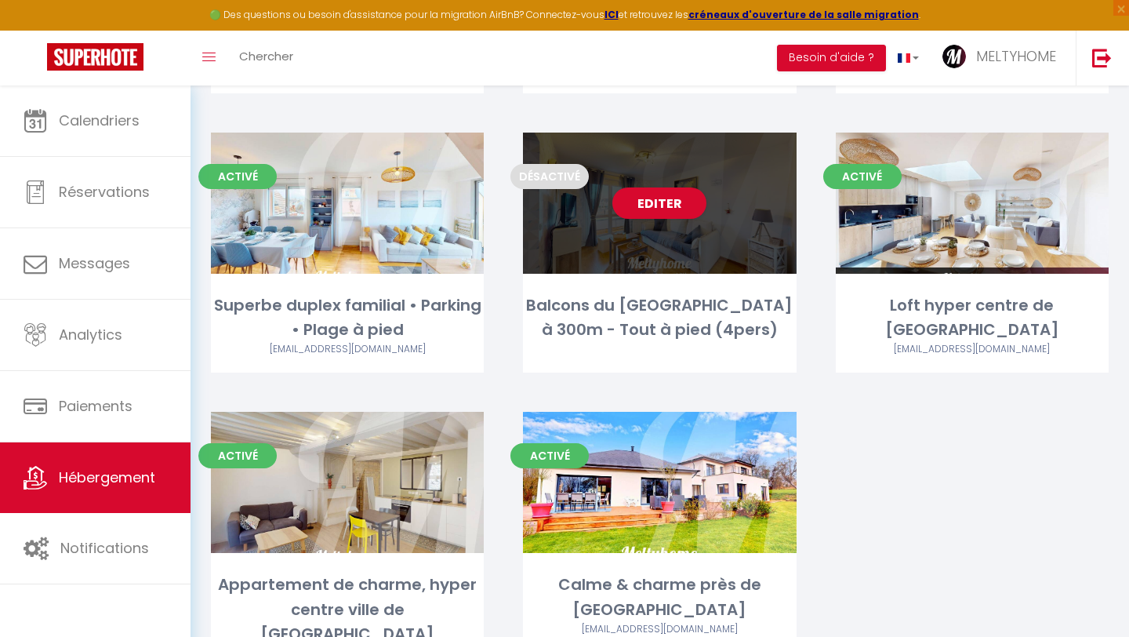
click at [741, 222] on div "Editer" at bounding box center [659, 203] width 273 height 141
select select "3"
select select "2"
select select "1"
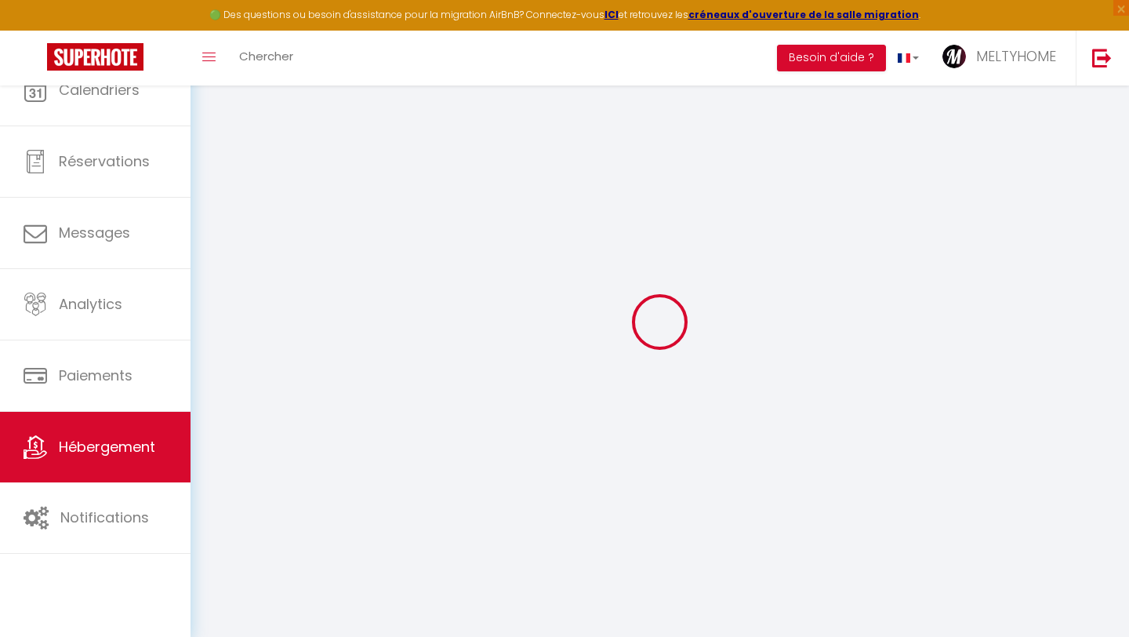
select select
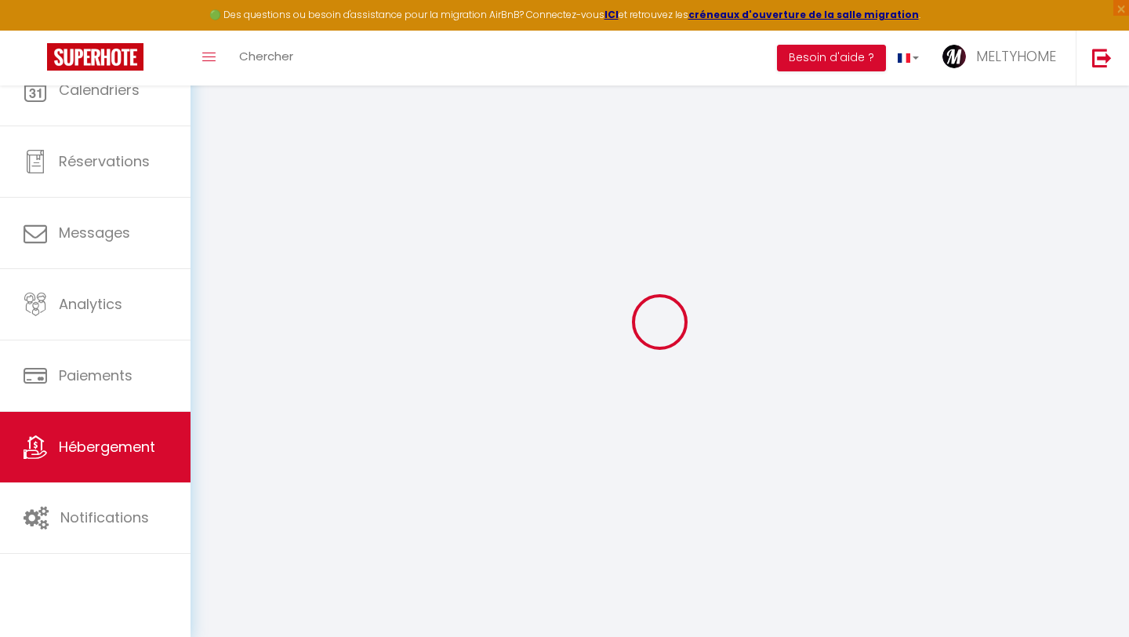
select select "1"
select select
checkbox input "false"
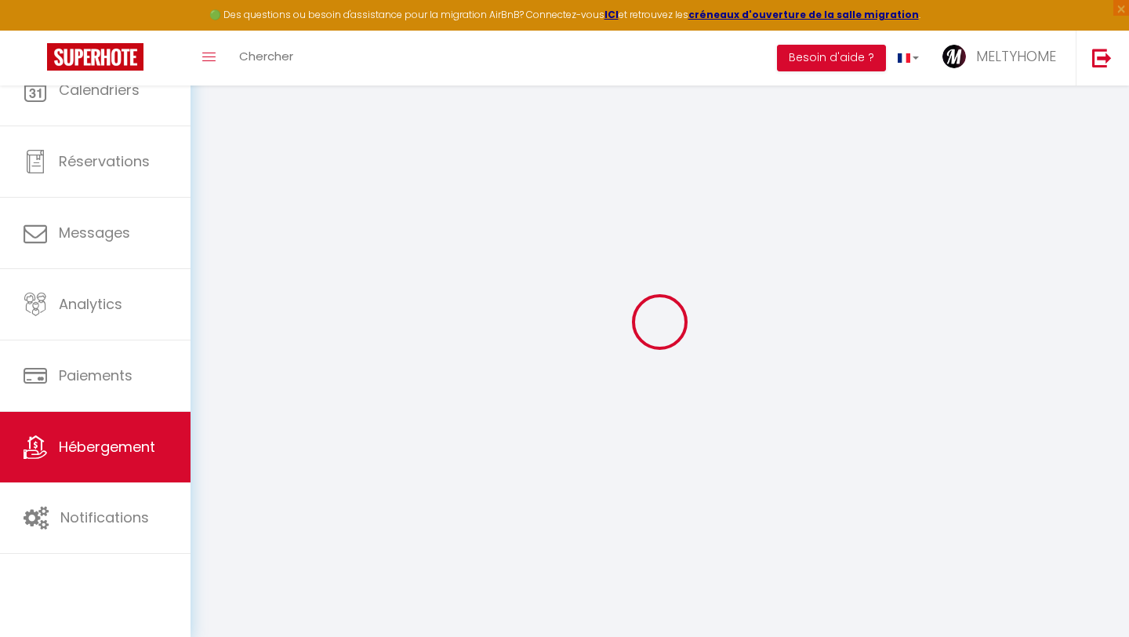
checkbox input "false"
select select "28"
select select
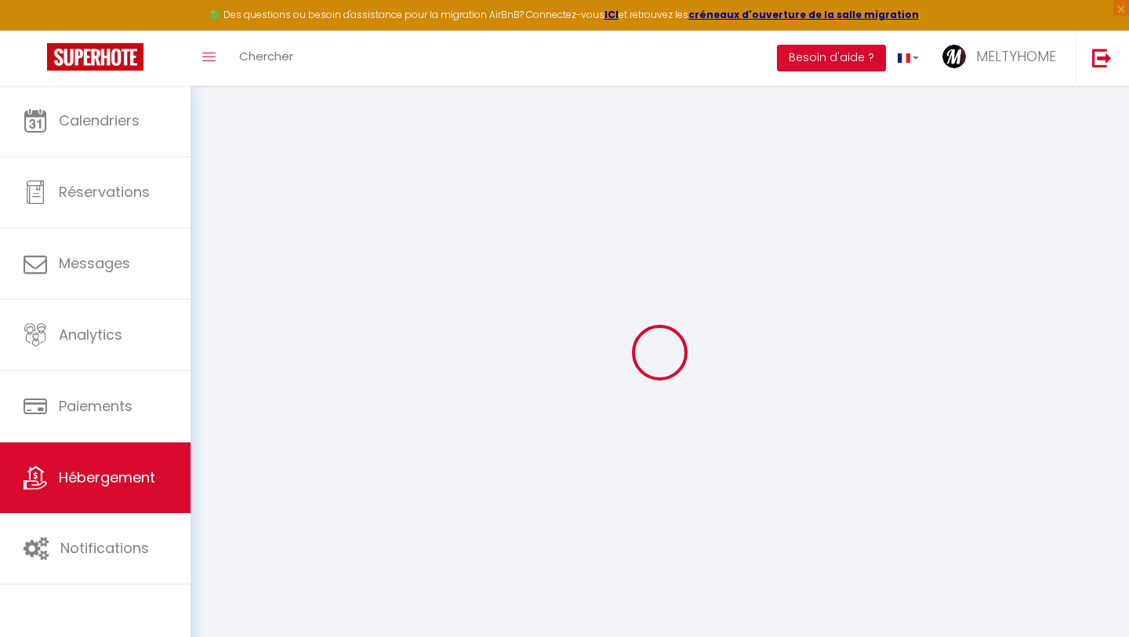
select select
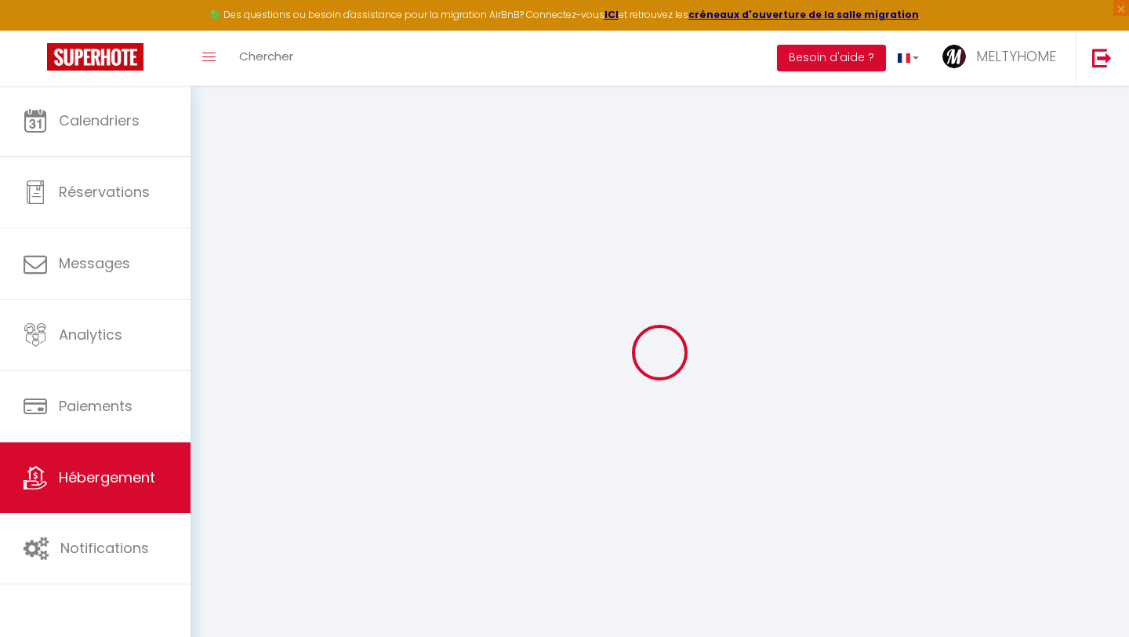
select select
checkbox input "false"
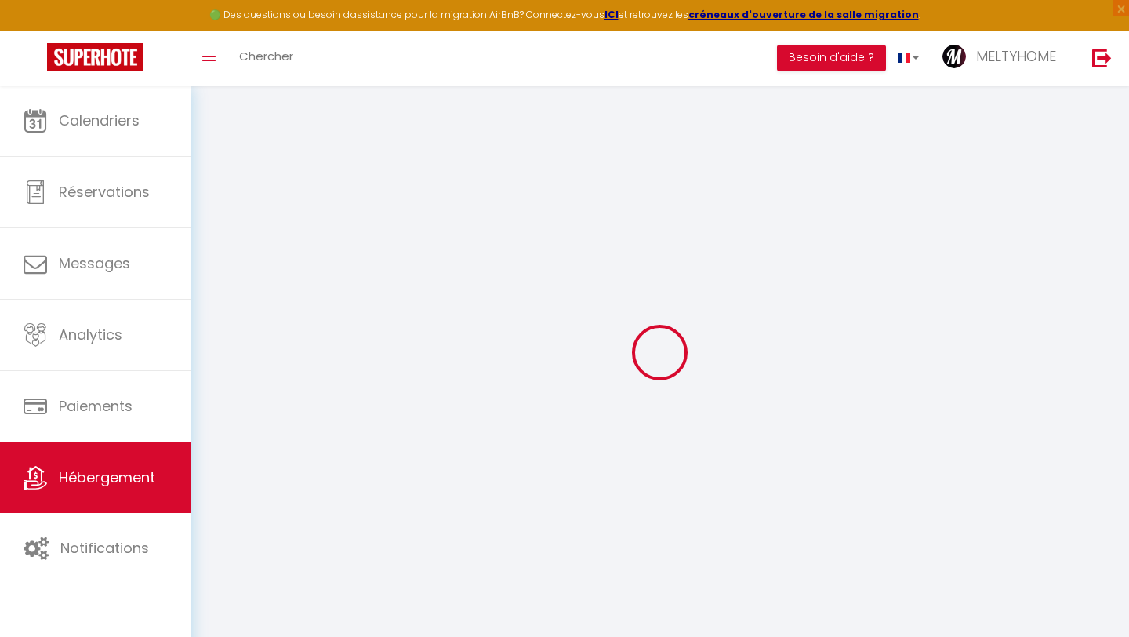
select select
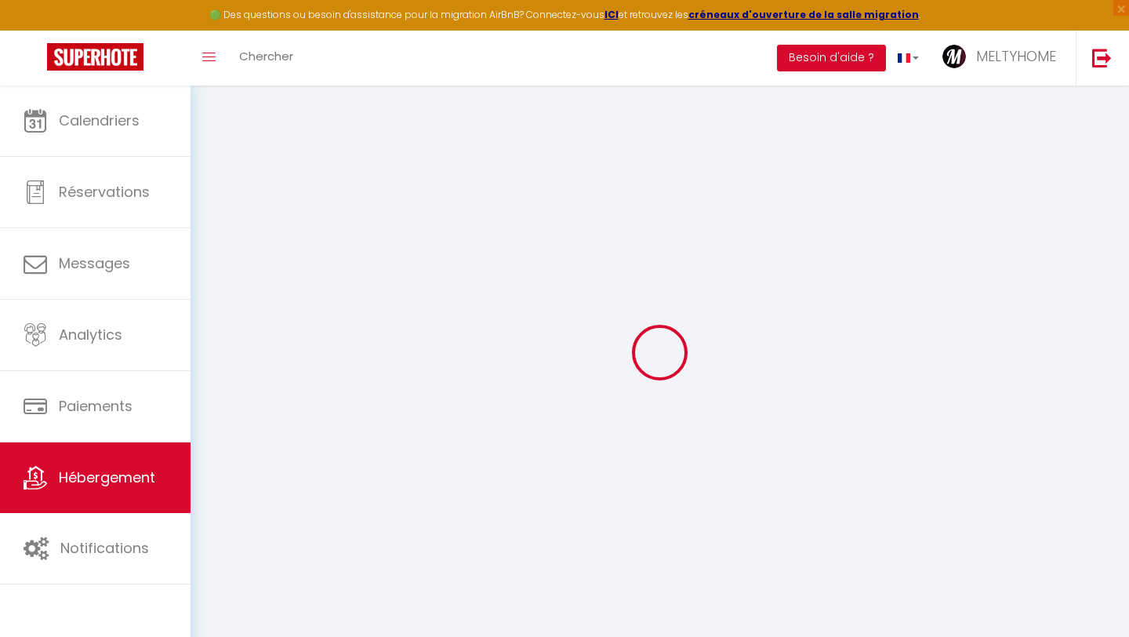
select select
checkbox input "false"
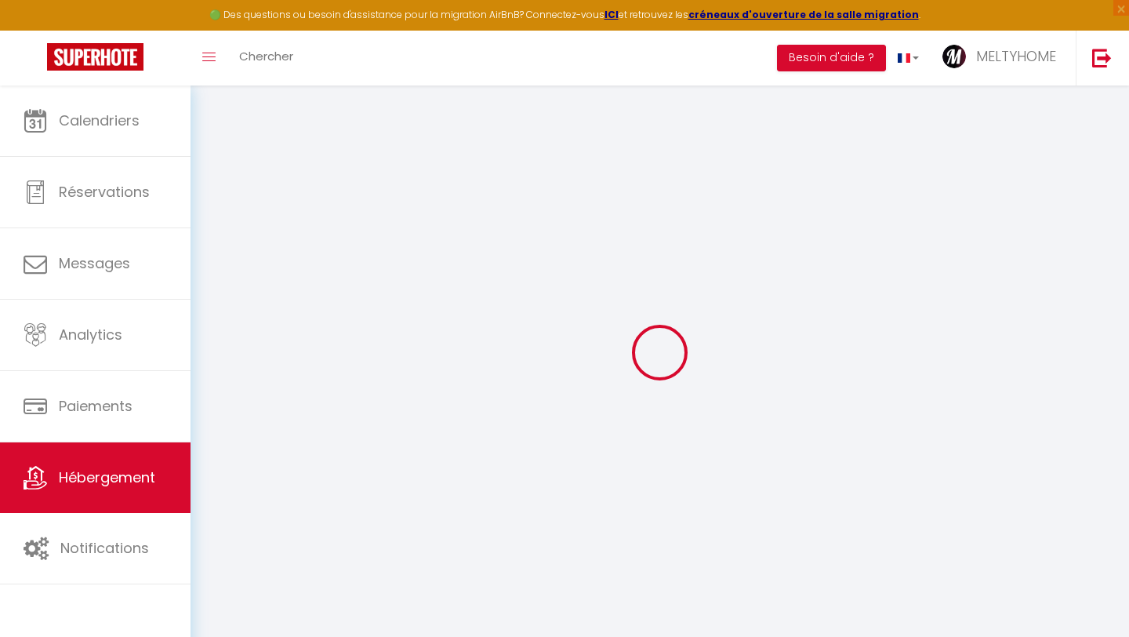
checkbox input "false"
select select
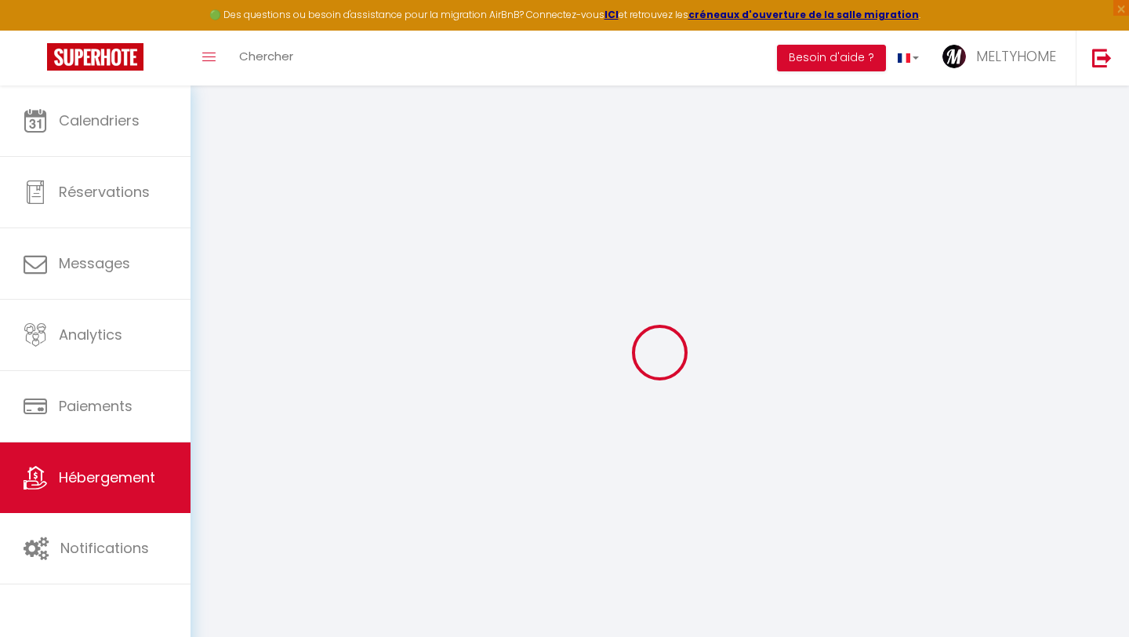
select select
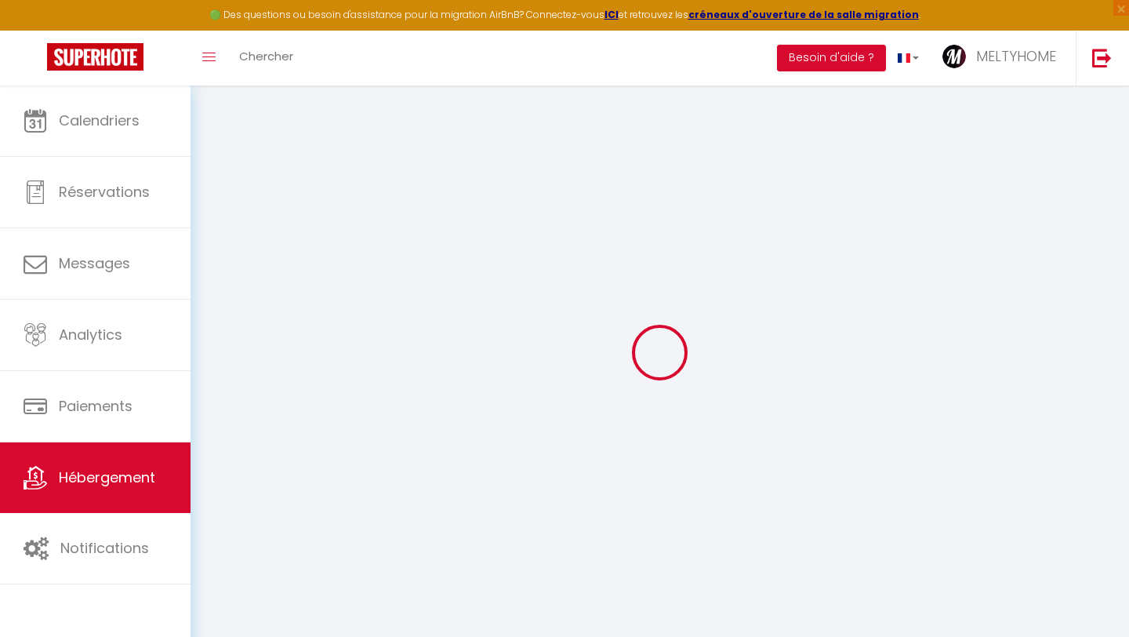
checkbox input "false"
select select
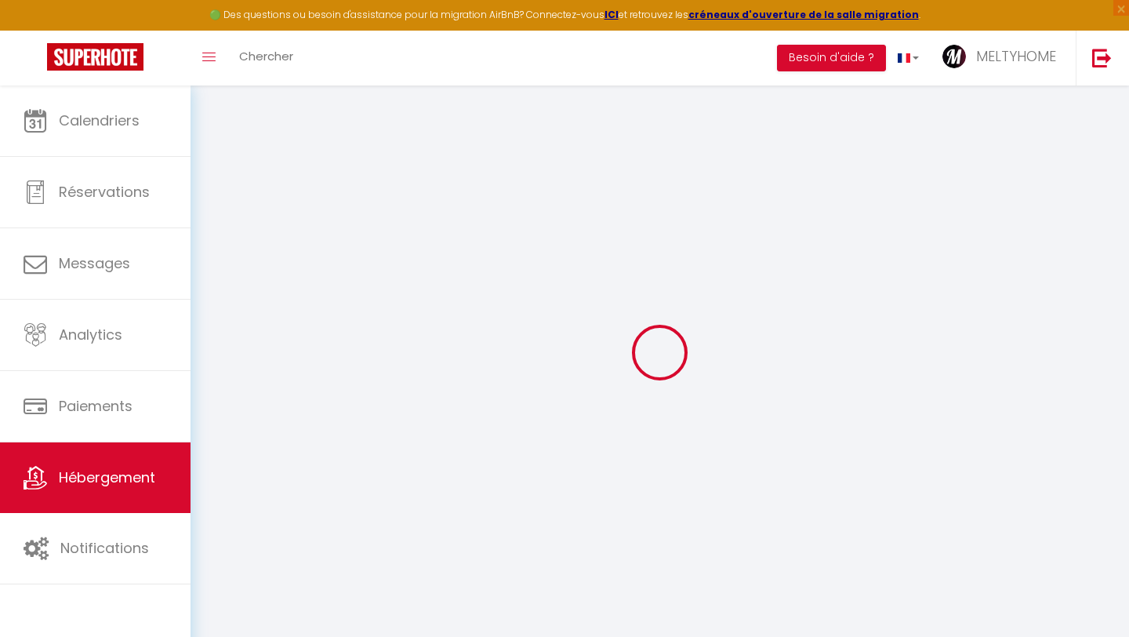
select select
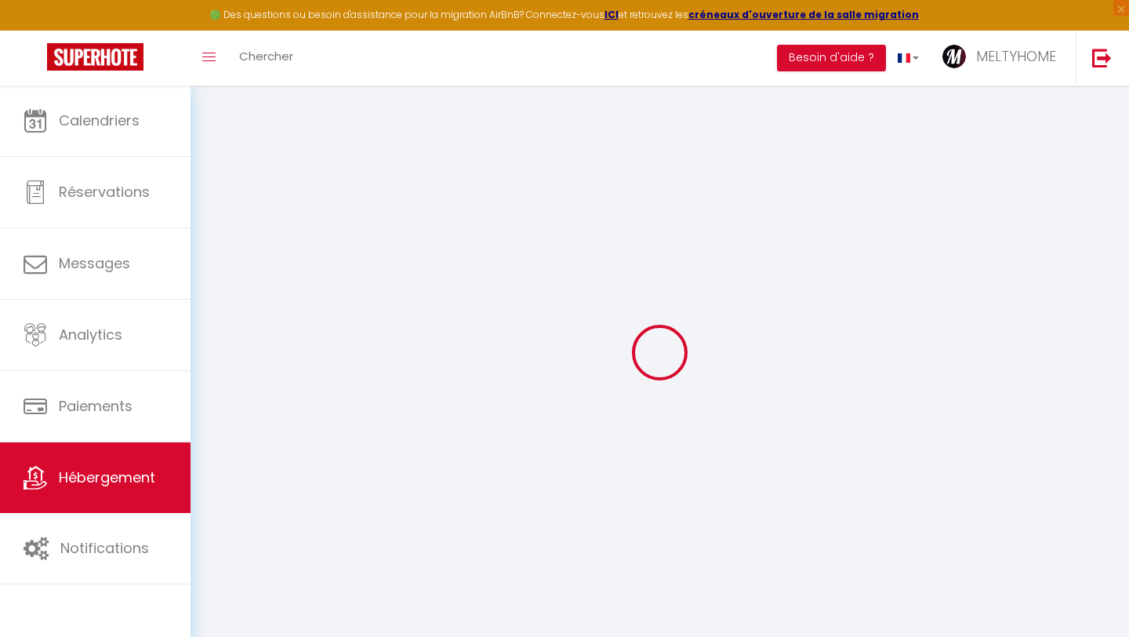
select select
checkbox input "false"
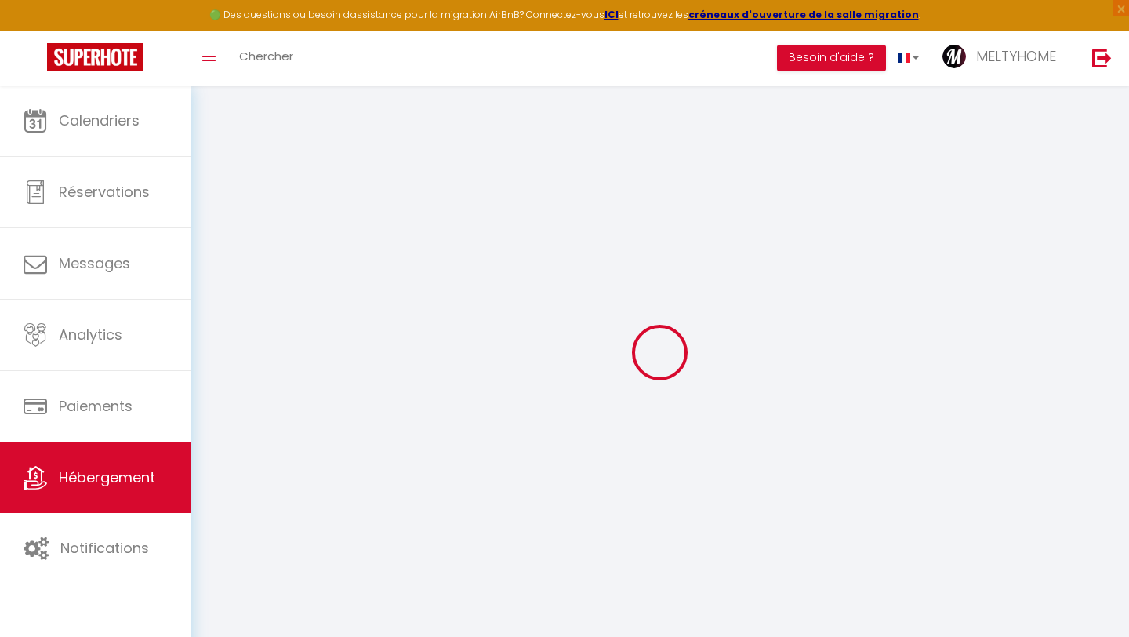
checkbox input "false"
select select
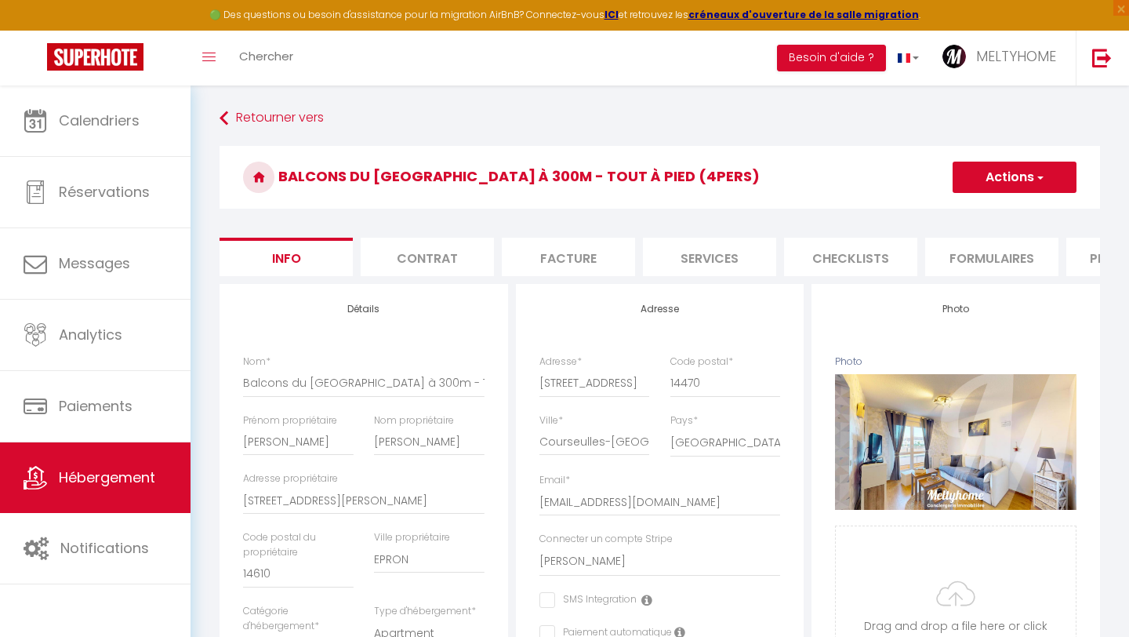
click at [445, 268] on li "Contrat" at bounding box center [427, 257] width 133 height 38
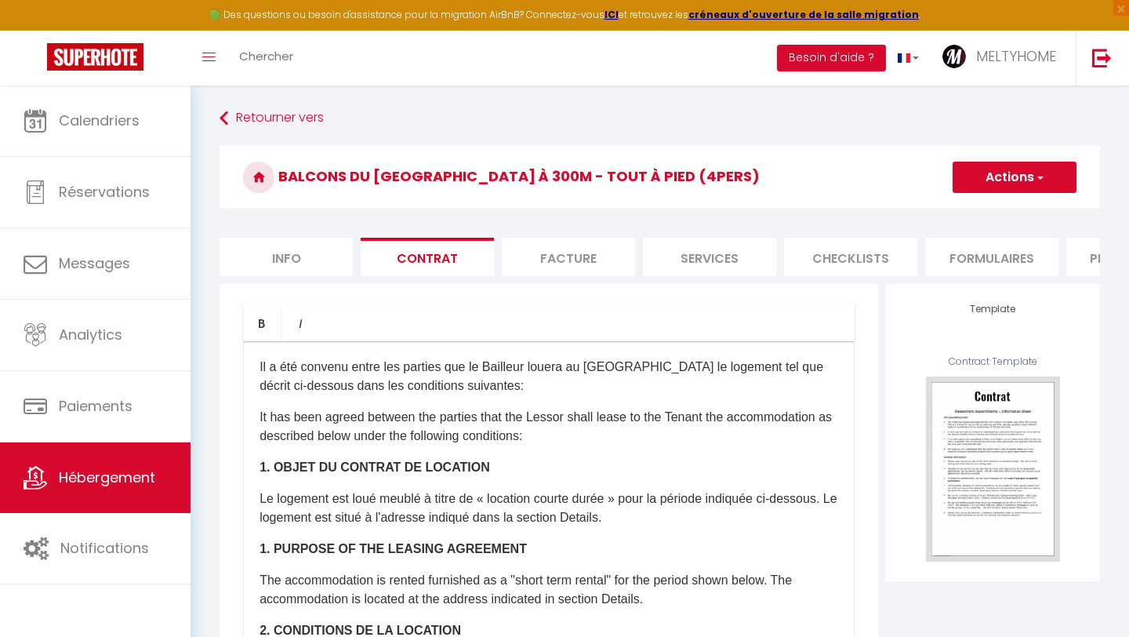
click at [550, 255] on li "Facture" at bounding box center [568, 257] width 133 height 38
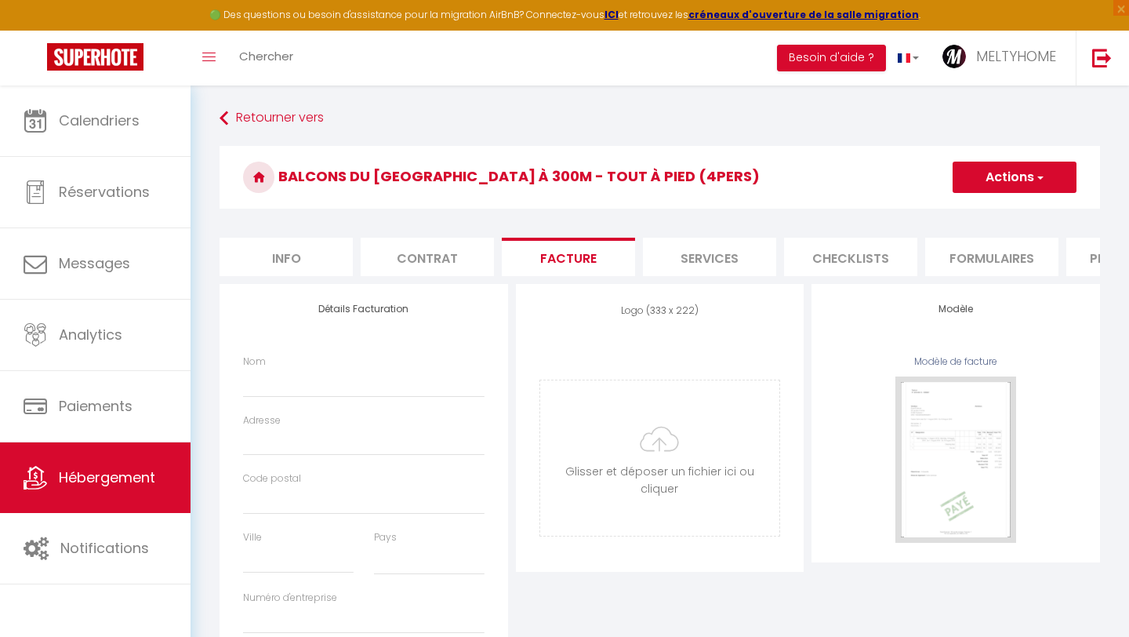
click at [715, 255] on li "Services" at bounding box center [709, 257] width 133 height 38
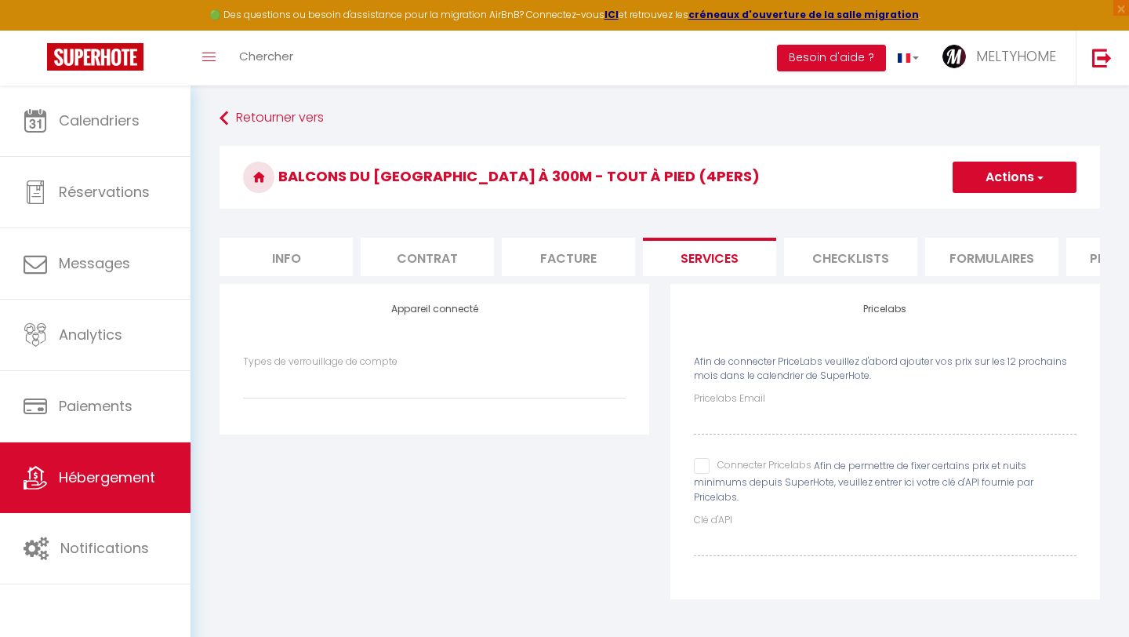
click at [845, 260] on li "Checklists" at bounding box center [850, 257] width 133 height 38
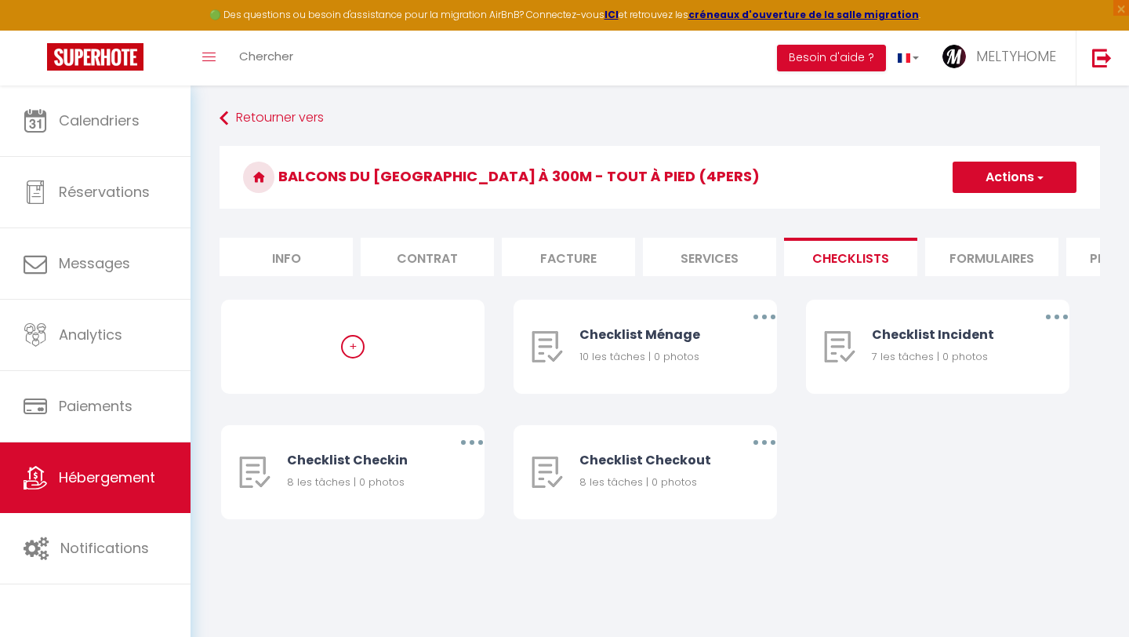
click at [978, 258] on li "Formulaires" at bounding box center [991, 257] width 133 height 38
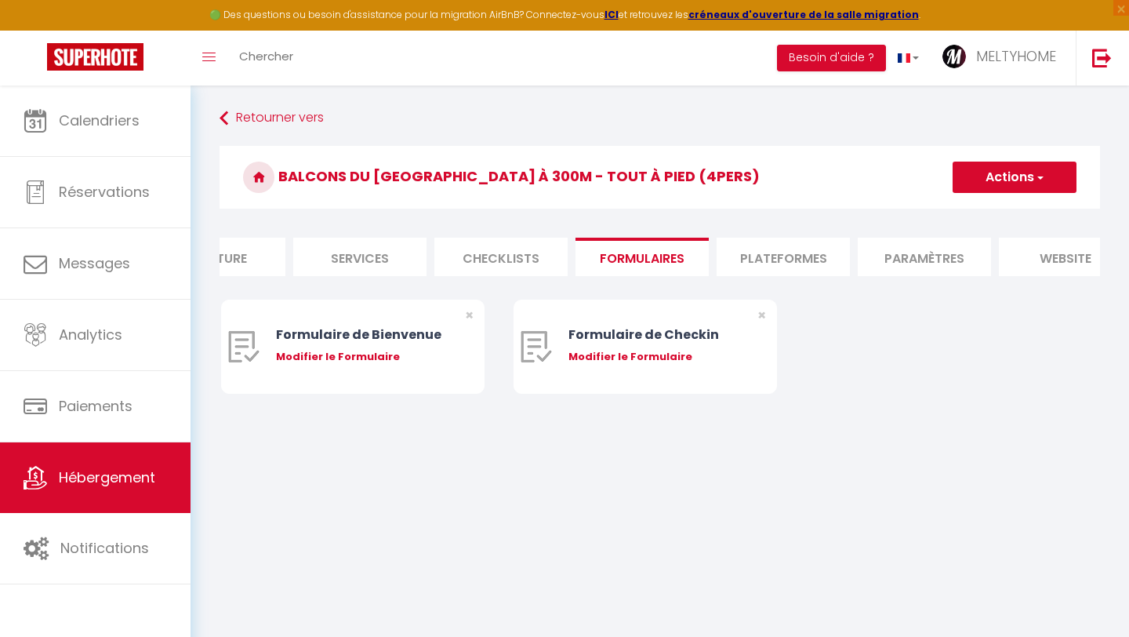
scroll to position [0, 394]
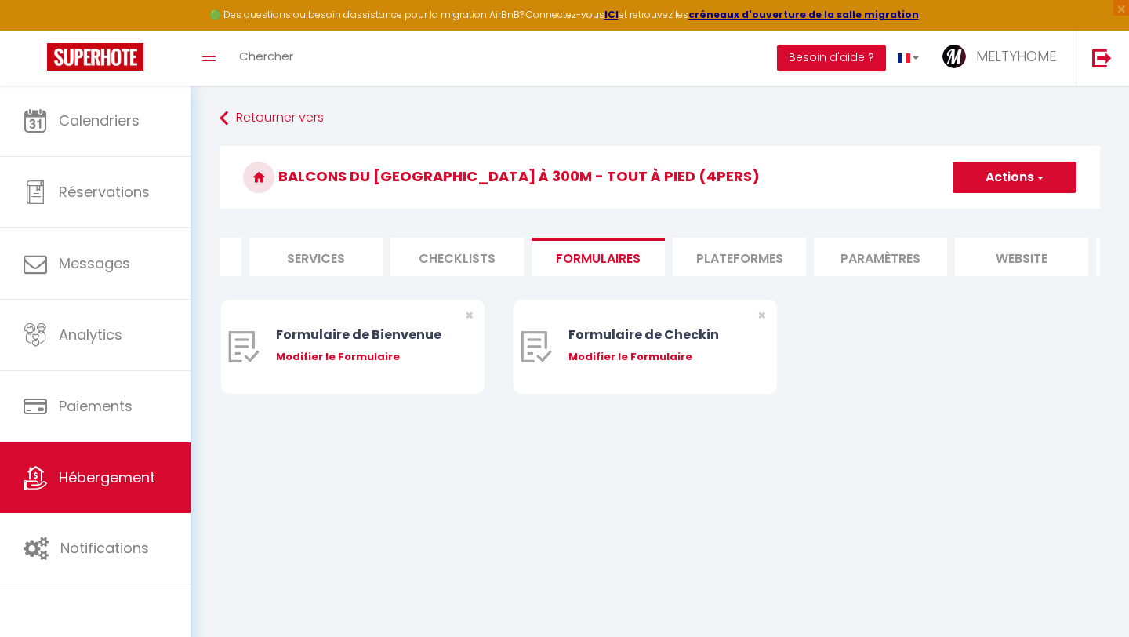
click at [708, 259] on li "Plateformes" at bounding box center [739, 257] width 133 height 38
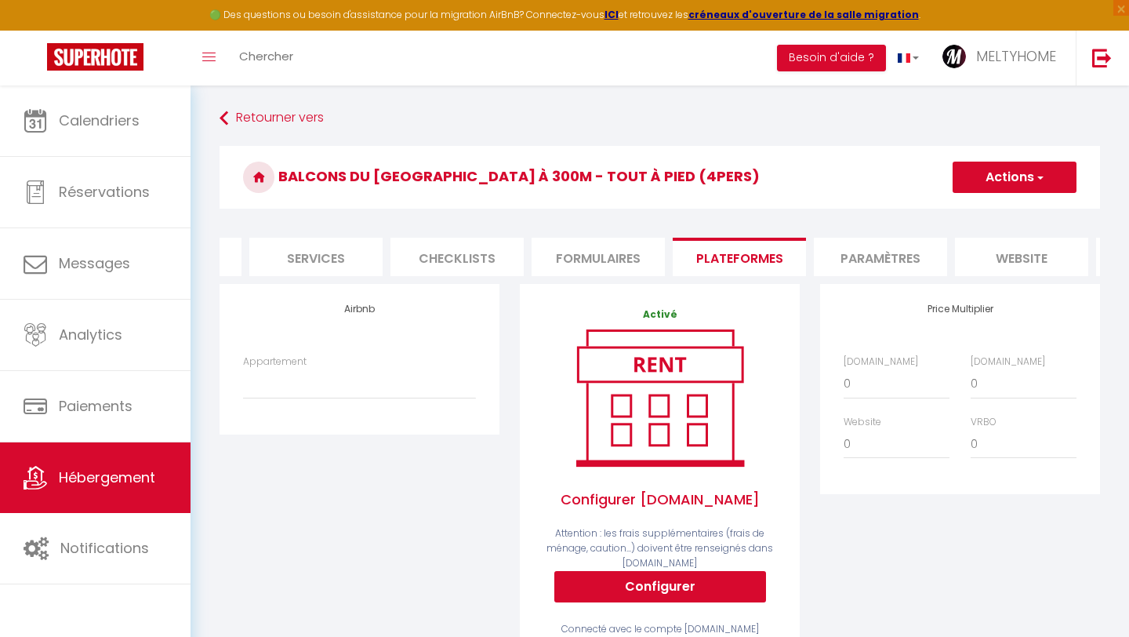
click at [884, 256] on li "Paramètres" at bounding box center [880, 257] width 133 height 38
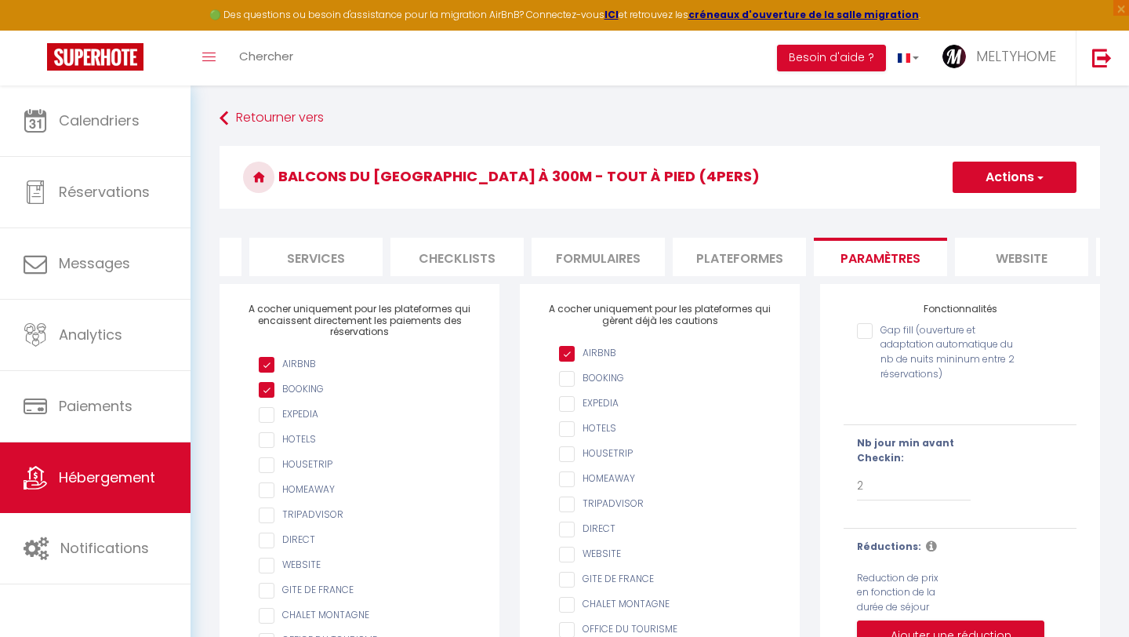
scroll to position [0, 531]
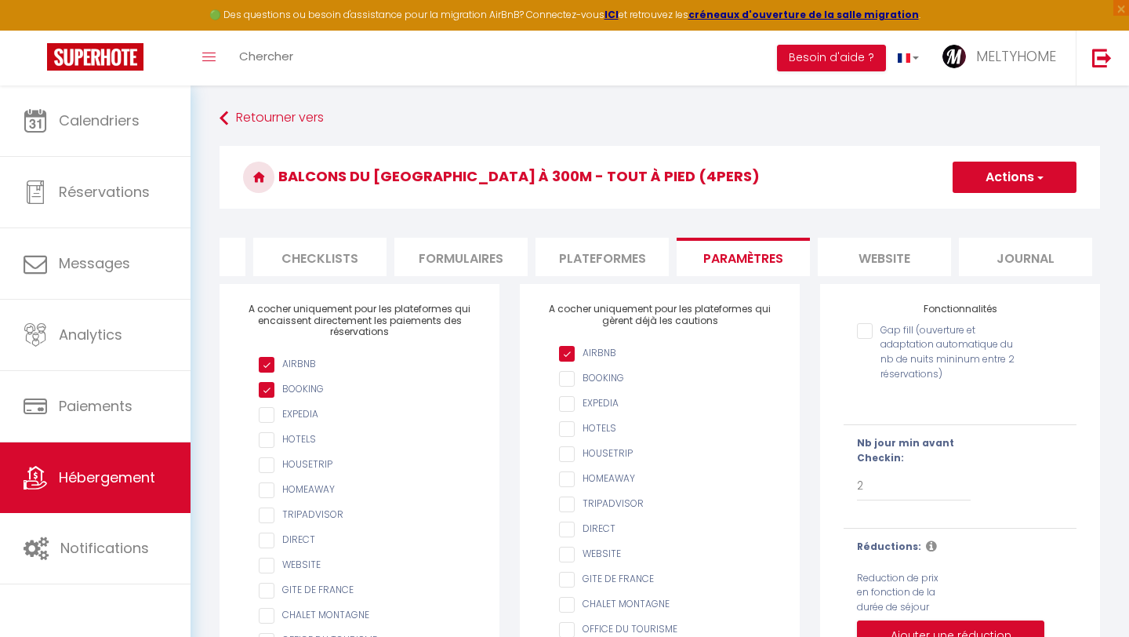
click at [862, 258] on li "website" at bounding box center [884, 257] width 133 height 38
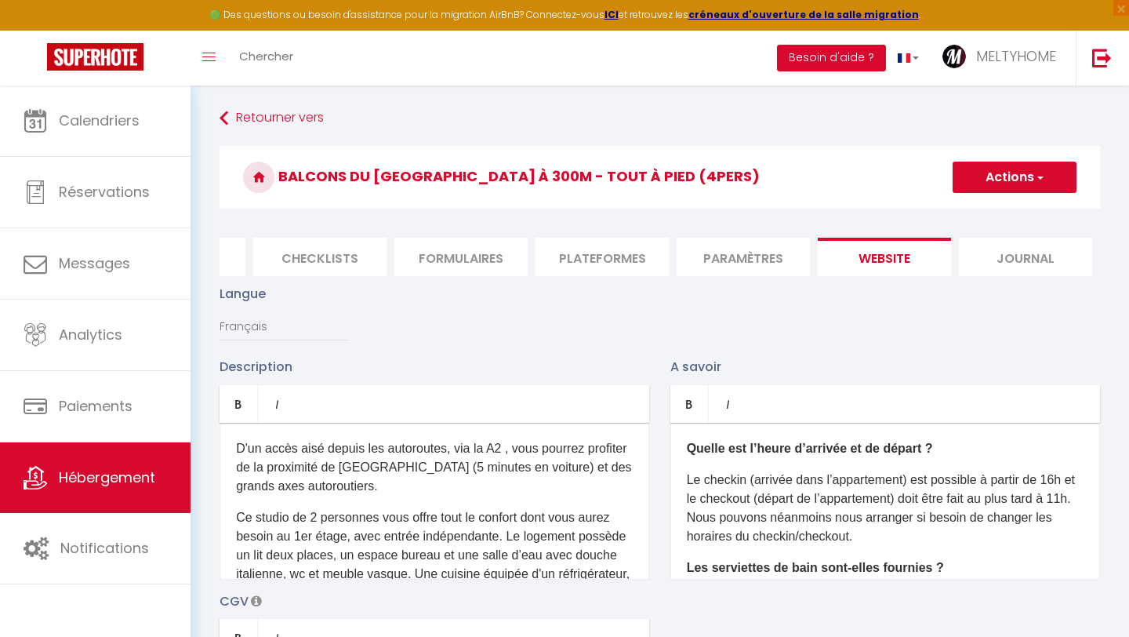
click at [1030, 252] on li "Journal" at bounding box center [1025, 257] width 133 height 38
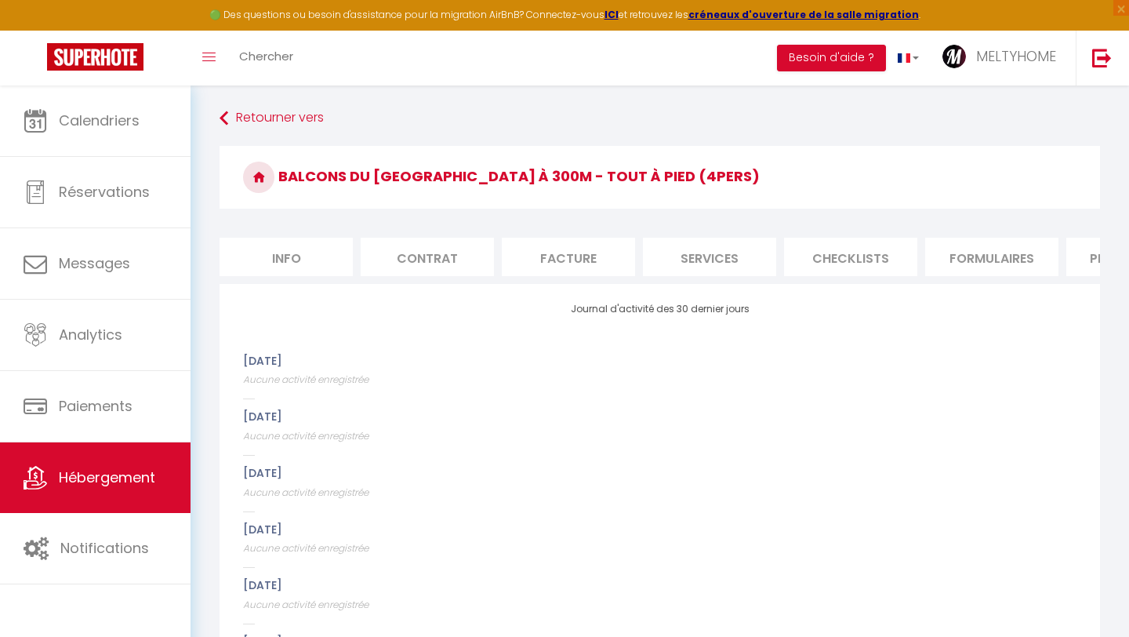
click at [304, 253] on li "Info" at bounding box center [286, 257] width 133 height 38
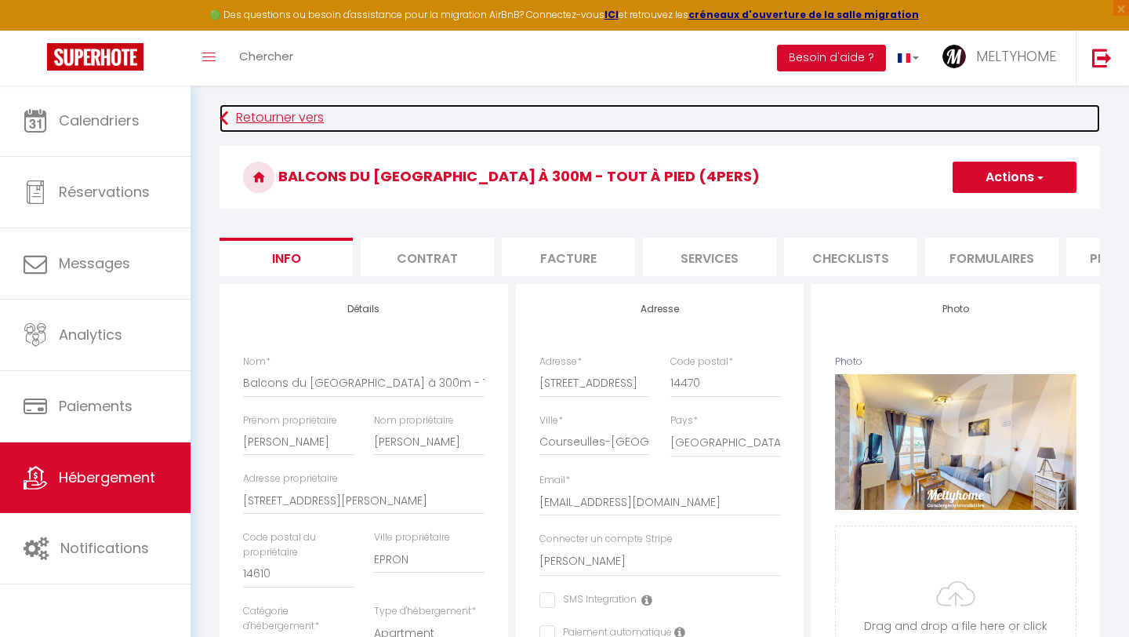
click at [254, 114] on link "Retourner vers" at bounding box center [660, 118] width 881 height 28
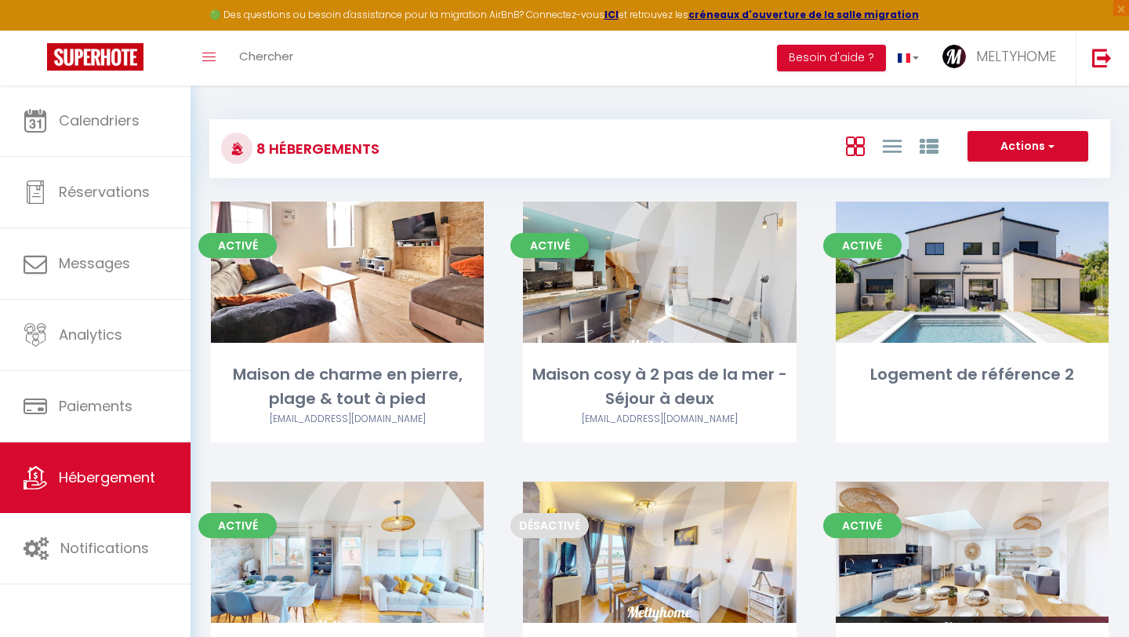
click at [703, 161] on div "Actions Créer un Hébergement Nouveau groupe" at bounding box center [809, 148] width 599 height 35
click at [922, 59] on link at bounding box center [908, 58] width 45 height 55
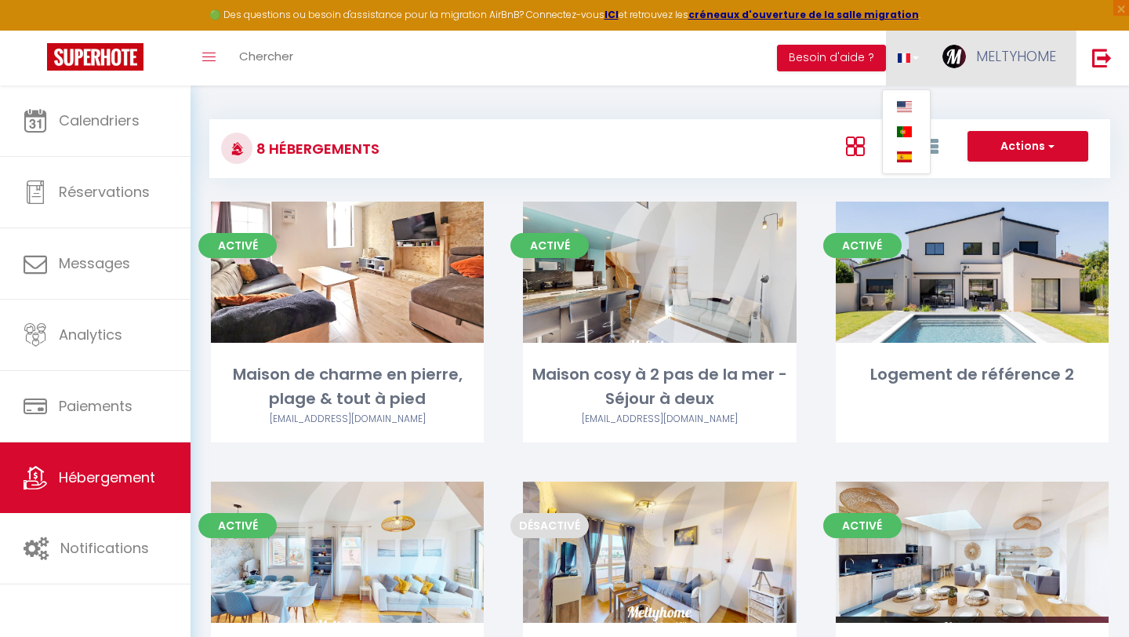
click at [1003, 66] on span "MELTYHOME" at bounding box center [1016, 56] width 80 height 20
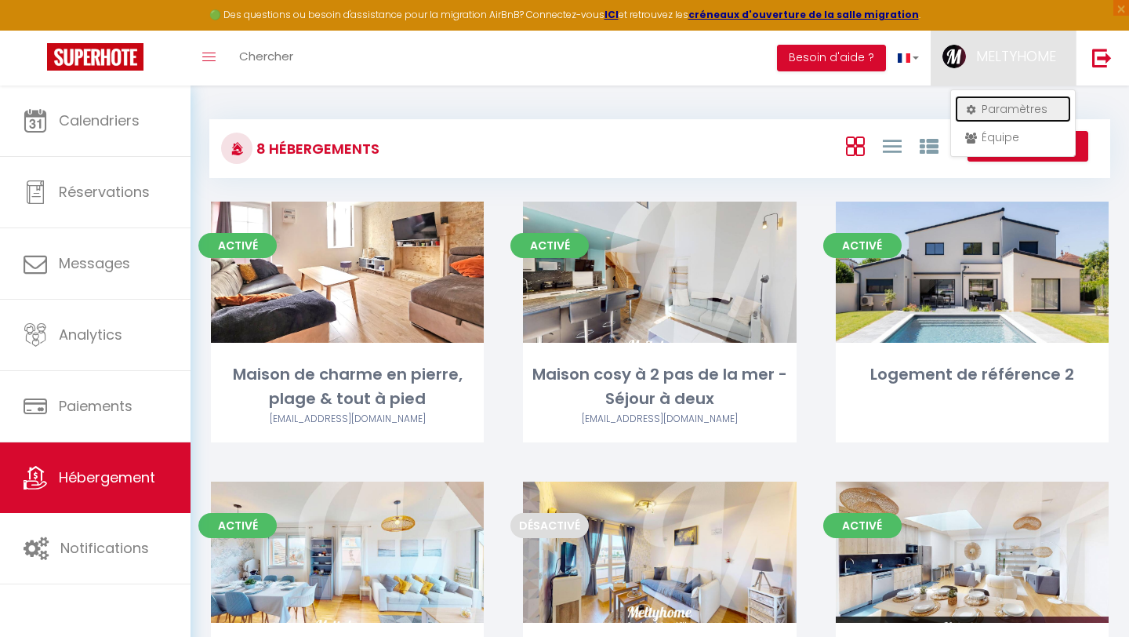
click at [1002, 103] on link "Paramètres" at bounding box center [1013, 109] width 116 height 27
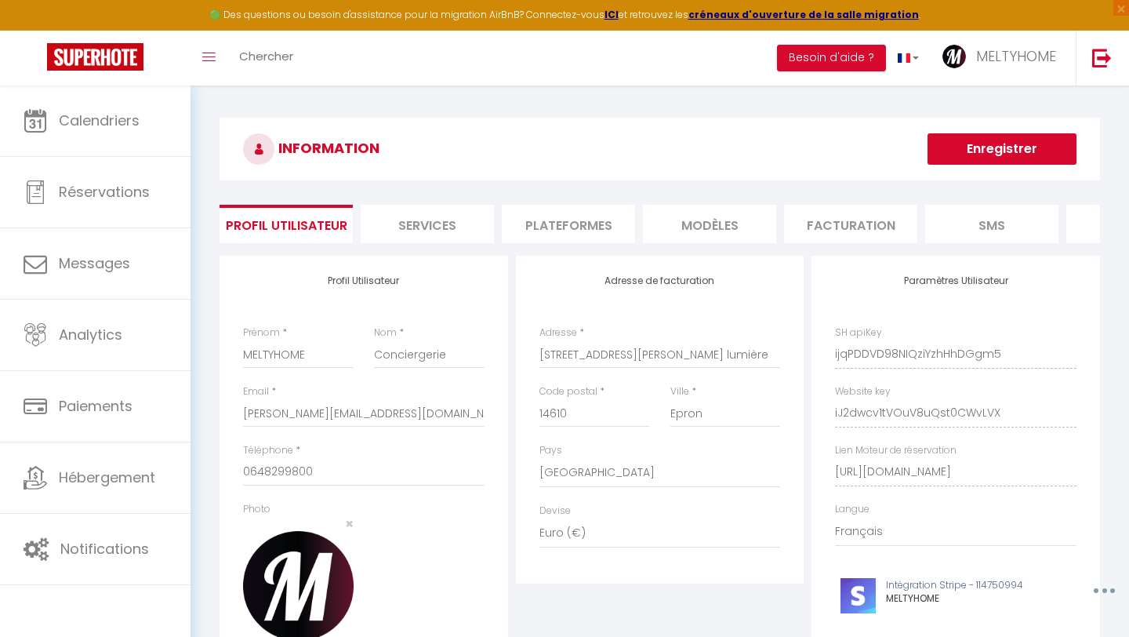
click at [587, 234] on li "Plateformes" at bounding box center [568, 224] width 133 height 38
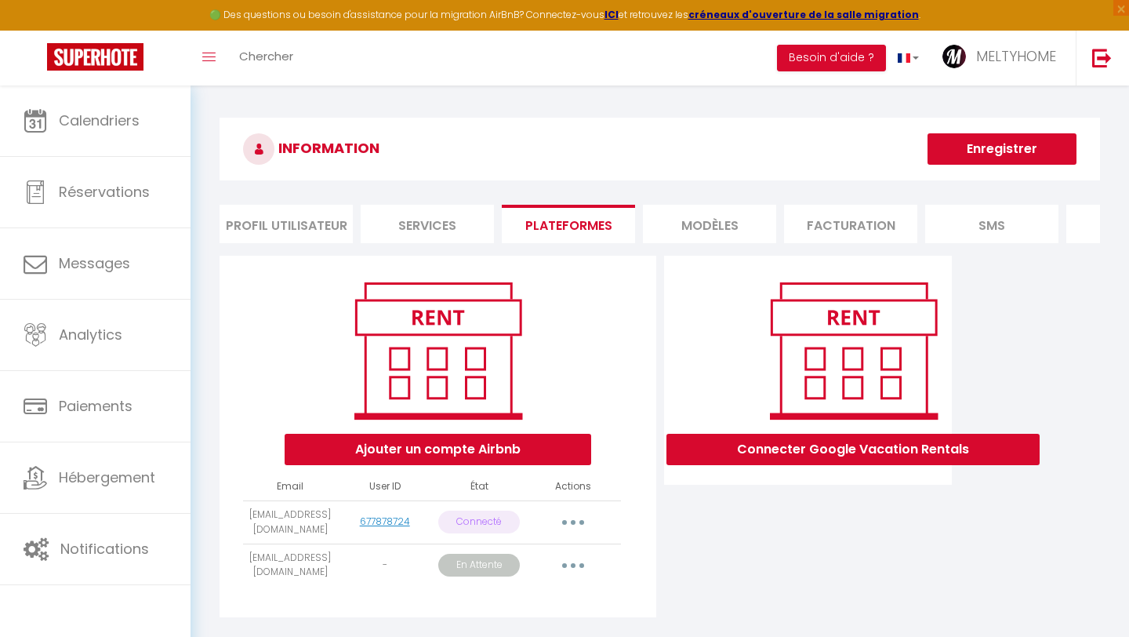
scroll to position [85, 0]
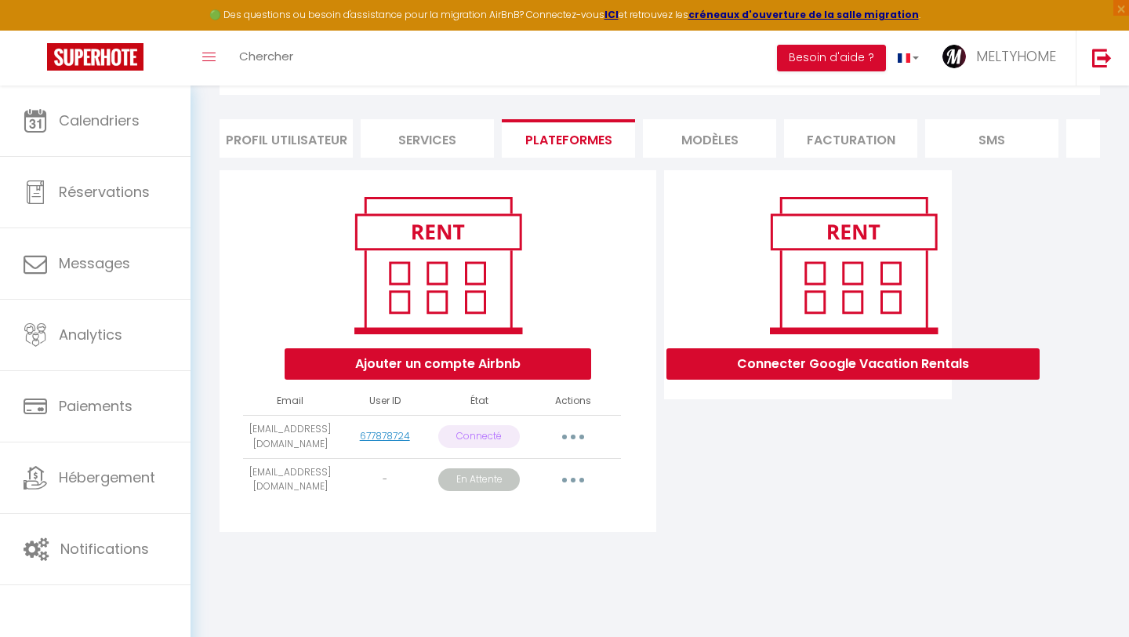
click at [565, 492] on button "button" at bounding box center [573, 479] width 44 height 25
click at [352, 566] on div "INFORMATION Enregistrer Profil Utilisateur Services Plateformes MODÈLES Factura…" at bounding box center [660, 292] width 939 height 585
click at [492, 431] on p "Connecté" at bounding box center [479, 436] width 82 height 23
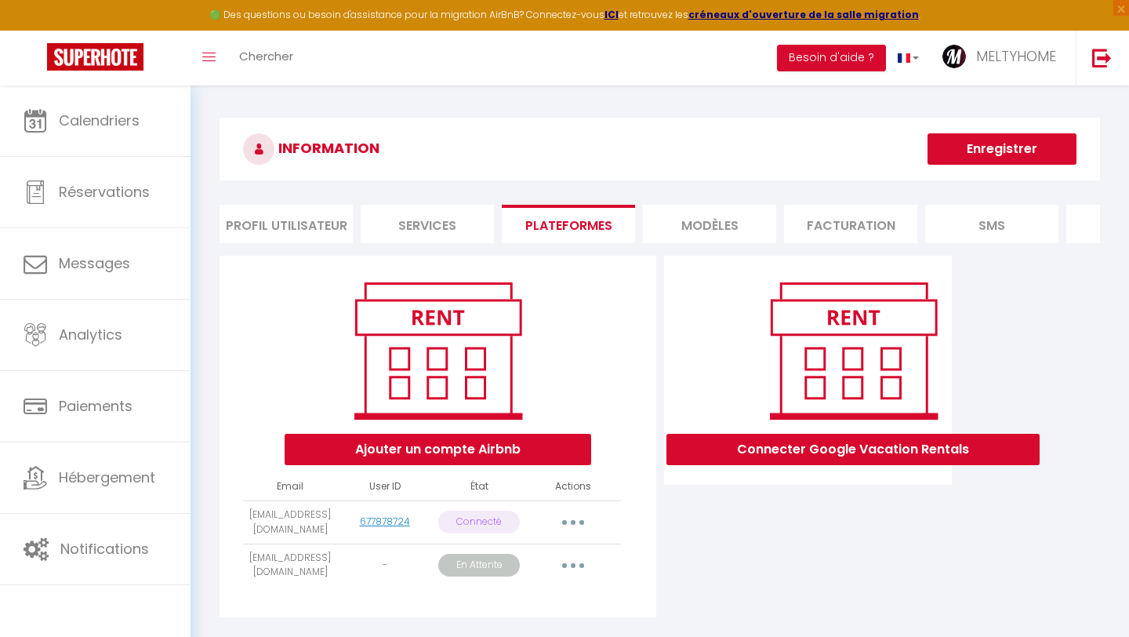
click at [716, 233] on li "MODÈLES" at bounding box center [709, 224] width 133 height 38
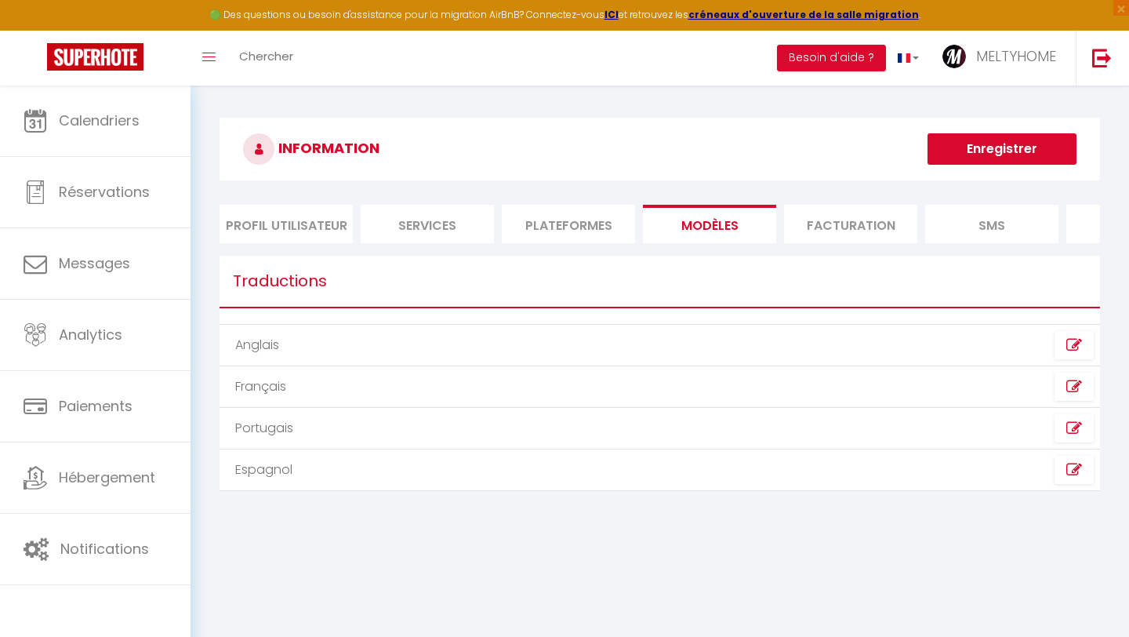
click at [835, 223] on li "Facturation" at bounding box center [850, 224] width 133 height 38
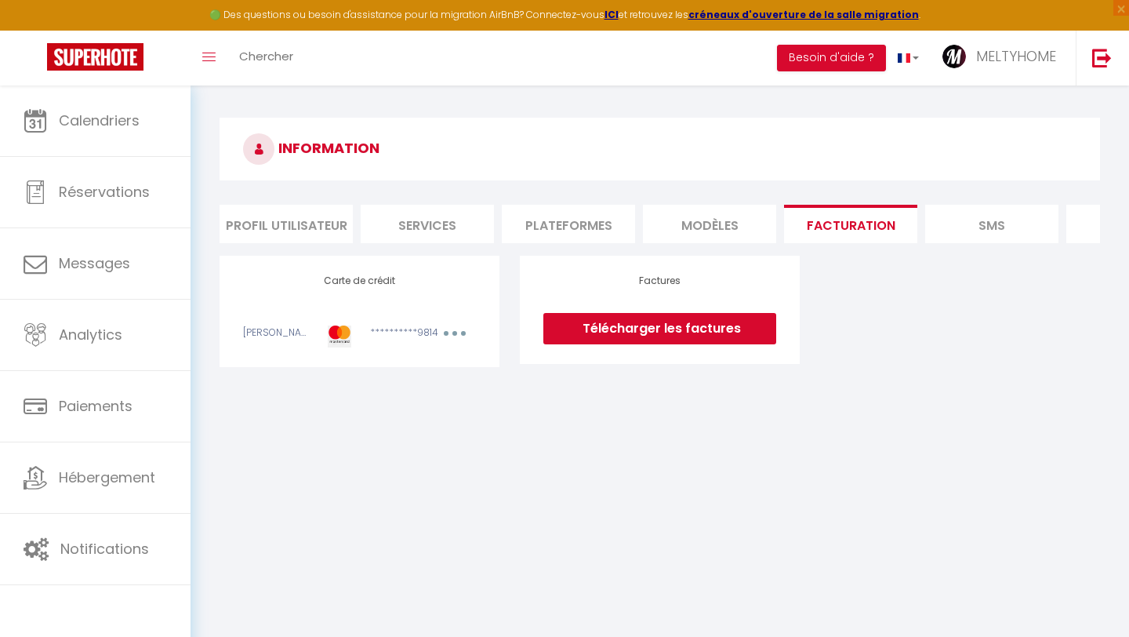
click at [950, 217] on li "SMS" at bounding box center [991, 224] width 133 height 38
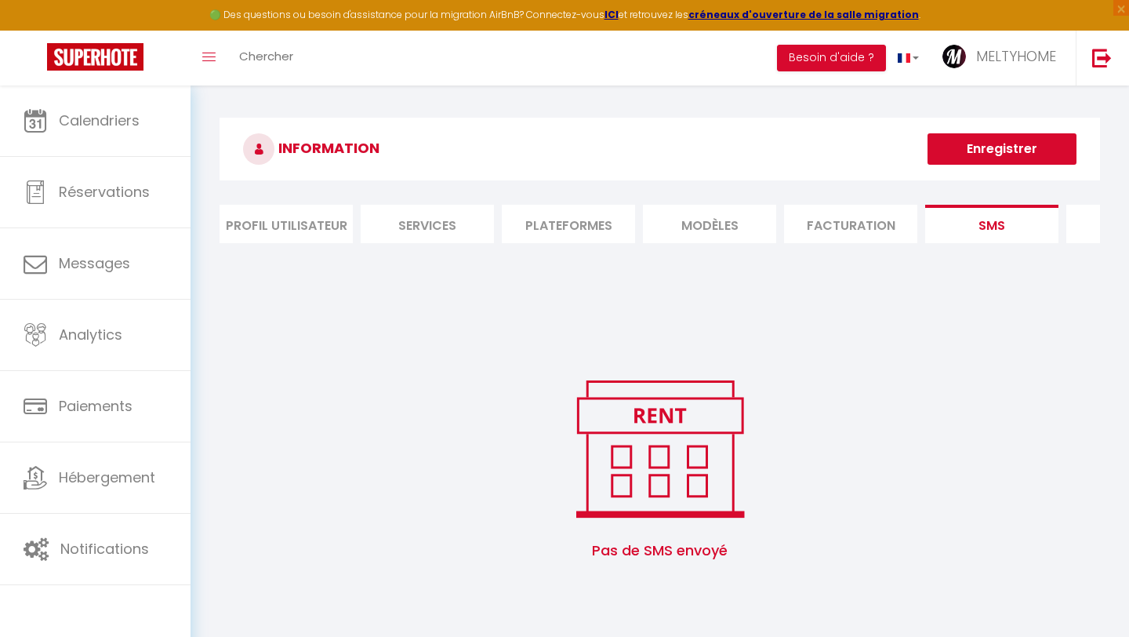
scroll to position [0, 249]
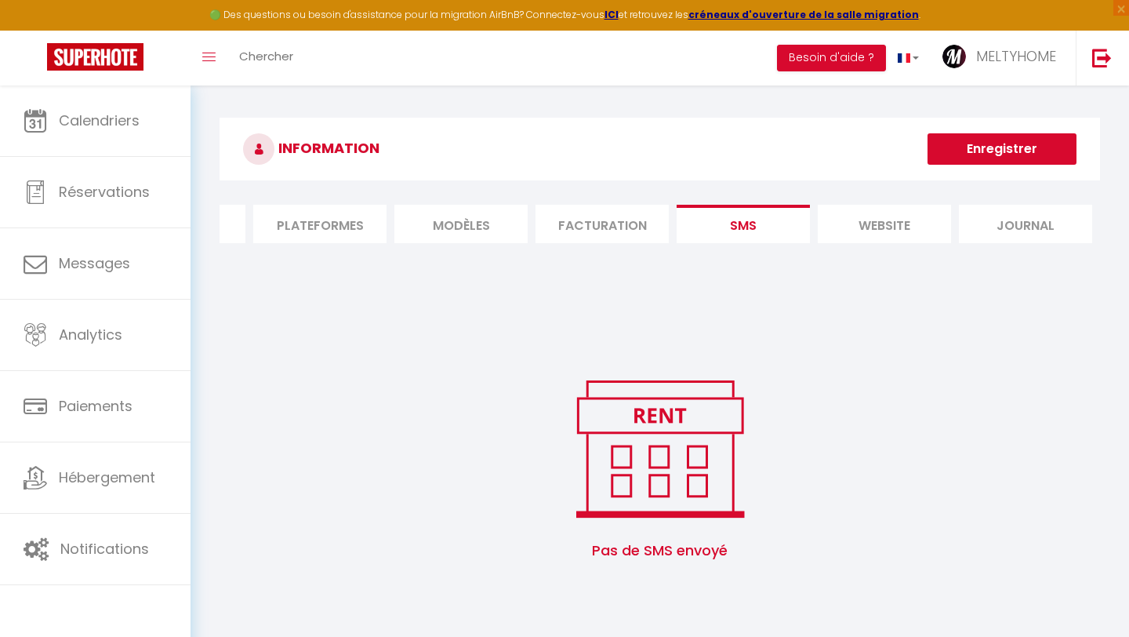
click at [923, 221] on li "website" at bounding box center [884, 224] width 133 height 38
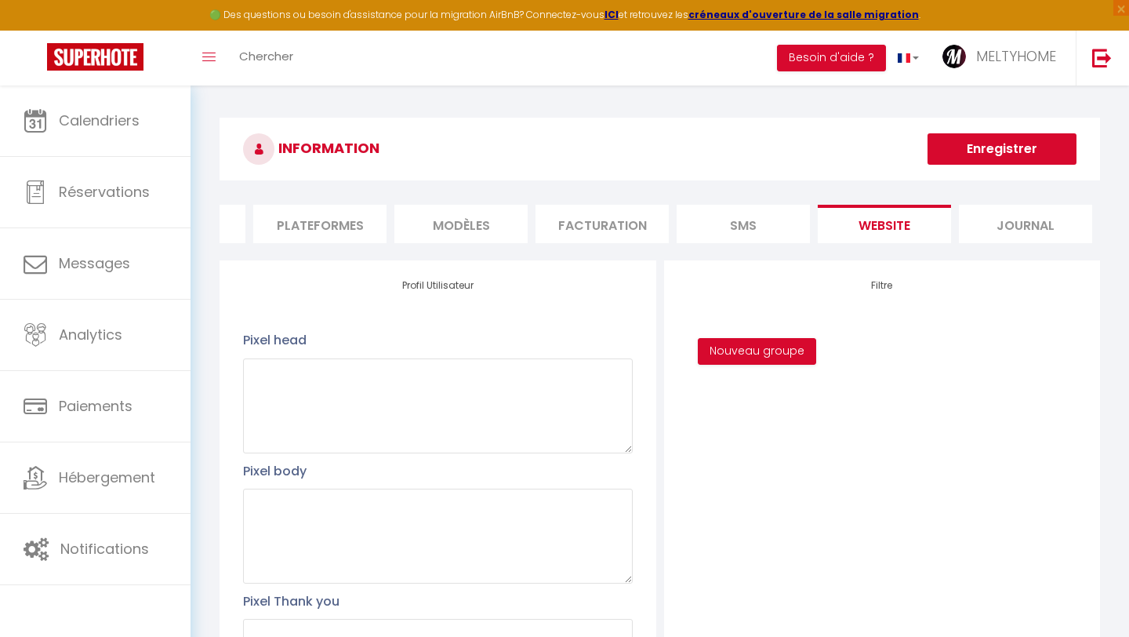
click at [1013, 227] on li "Journal" at bounding box center [1025, 224] width 133 height 38
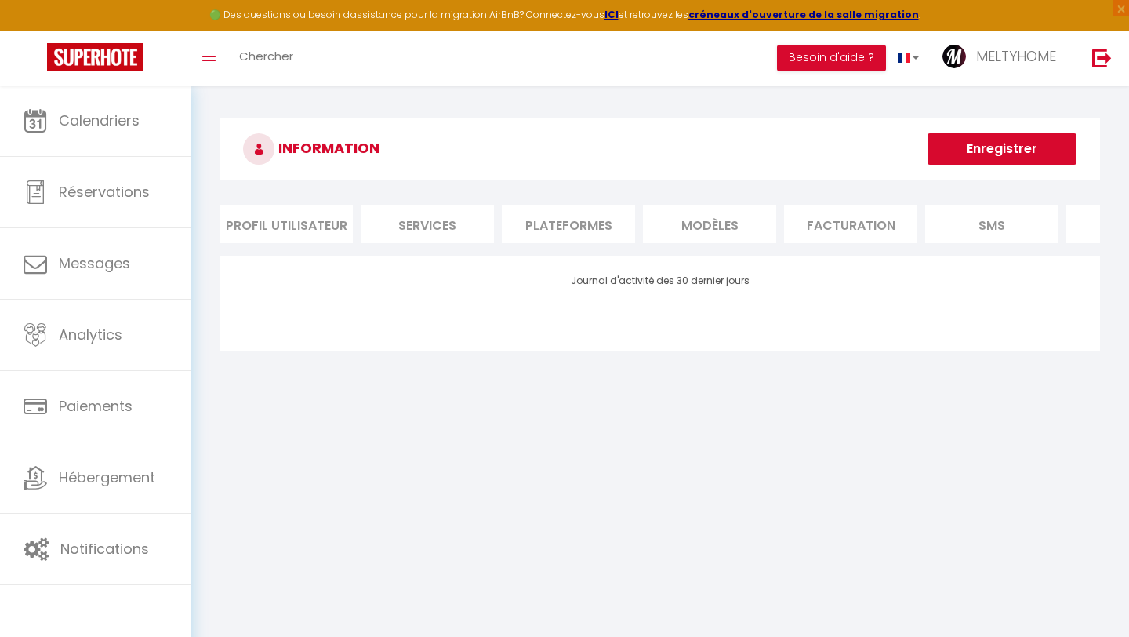
click at [281, 227] on li "Profil Utilisateur" at bounding box center [286, 224] width 133 height 38
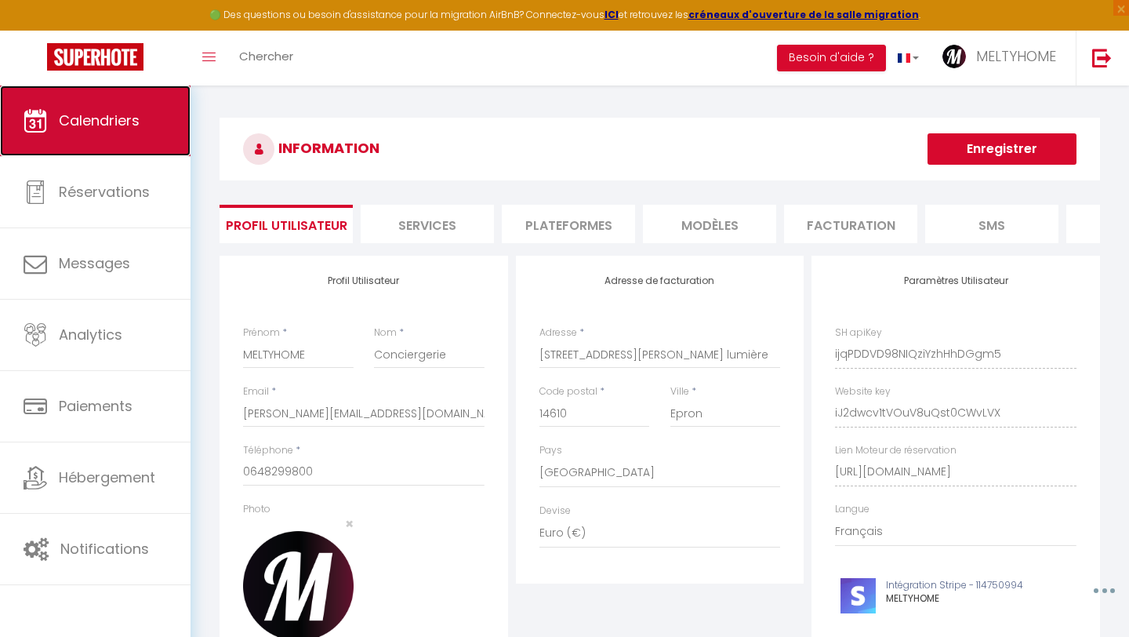
click at [97, 134] on link "Calendriers" at bounding box center [95, 120] width 191 height 71
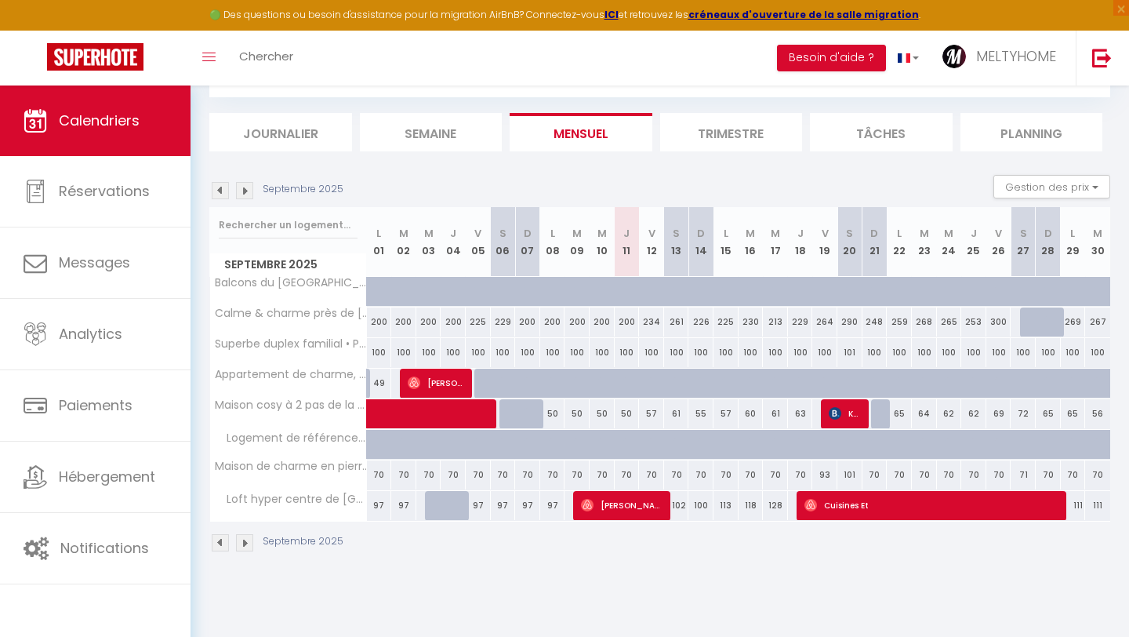
scroll to position [85, 0]
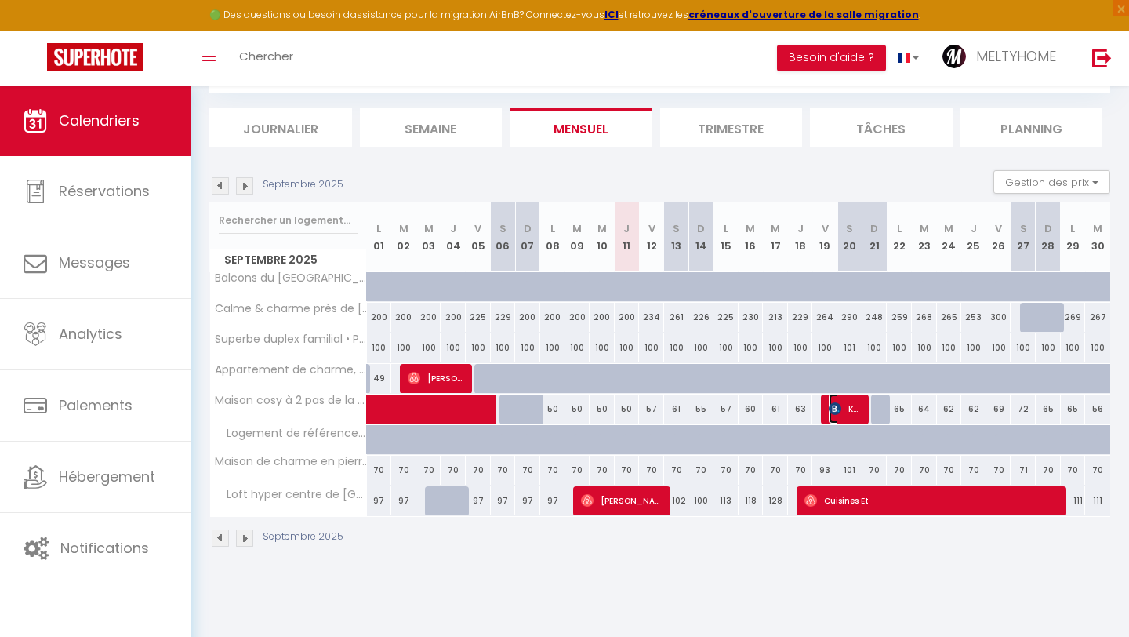
click at [848, 411] on span "Ketty Hersent" at bounding box center [846, 409] width 34 height 30
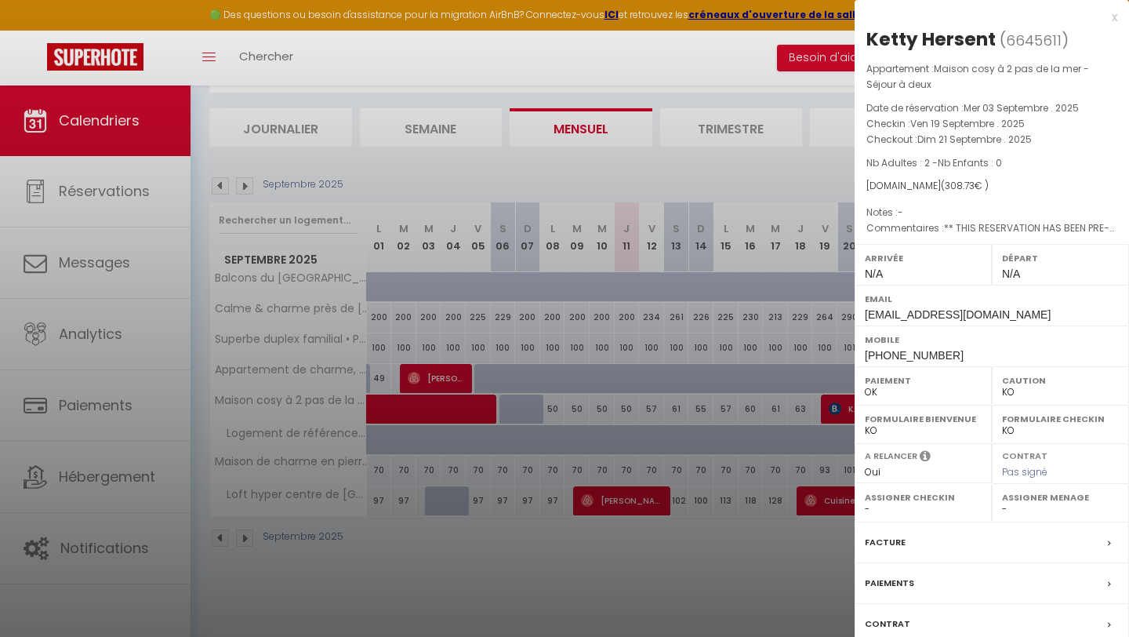
click at [1114, 14] on div "x" at bounding box center [986, 17] width 263 height 19
